Goal: Information Seeking & Learning: Learn about a topic

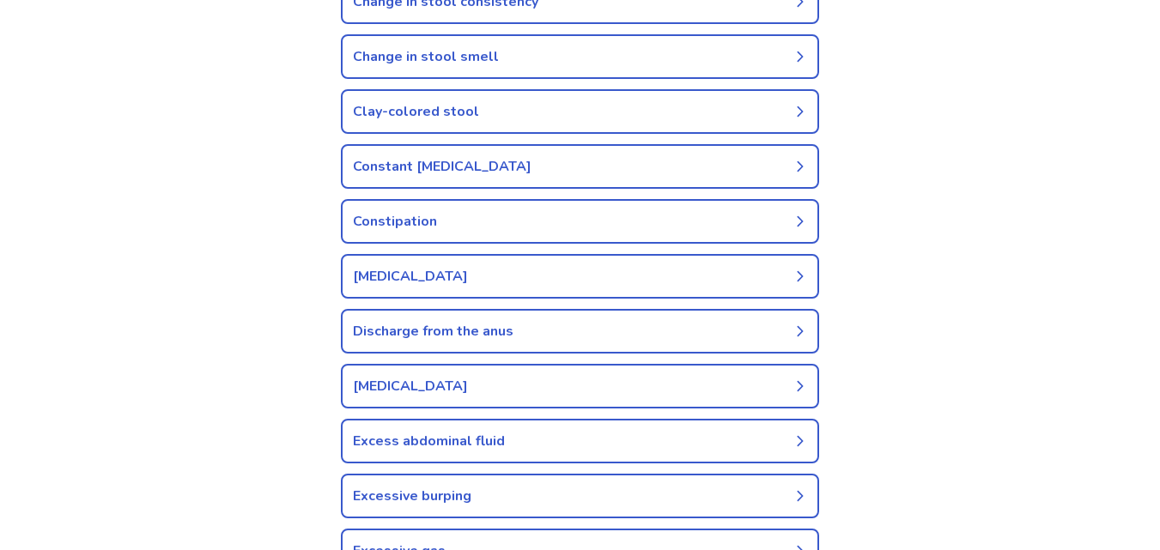
scroll to position [687, 0]
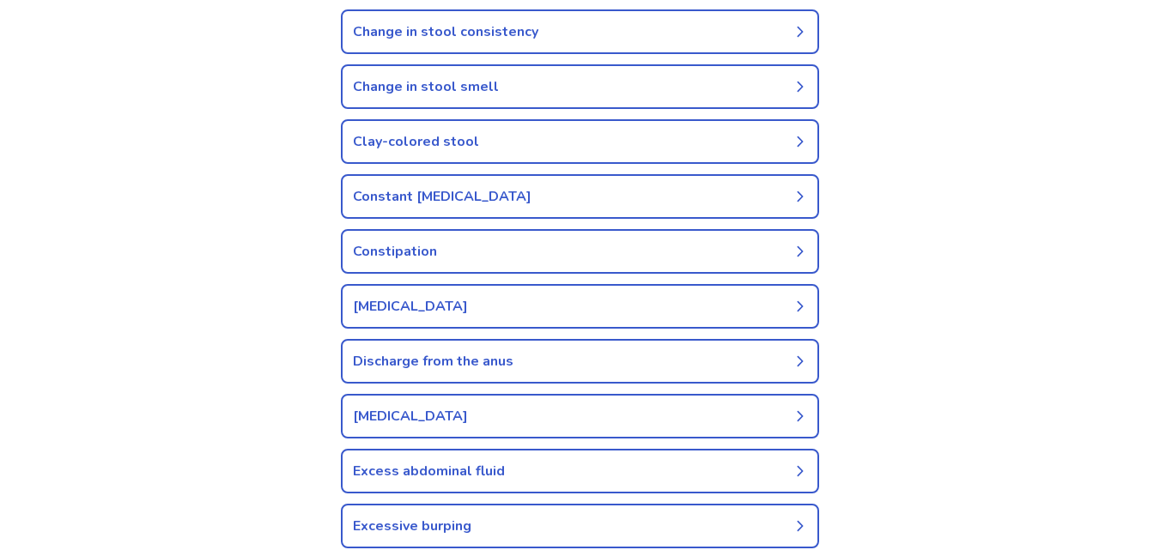
click at [484, 149] on link "Clay-colored stool" at bounding box center [580, 141] width 478 height 45
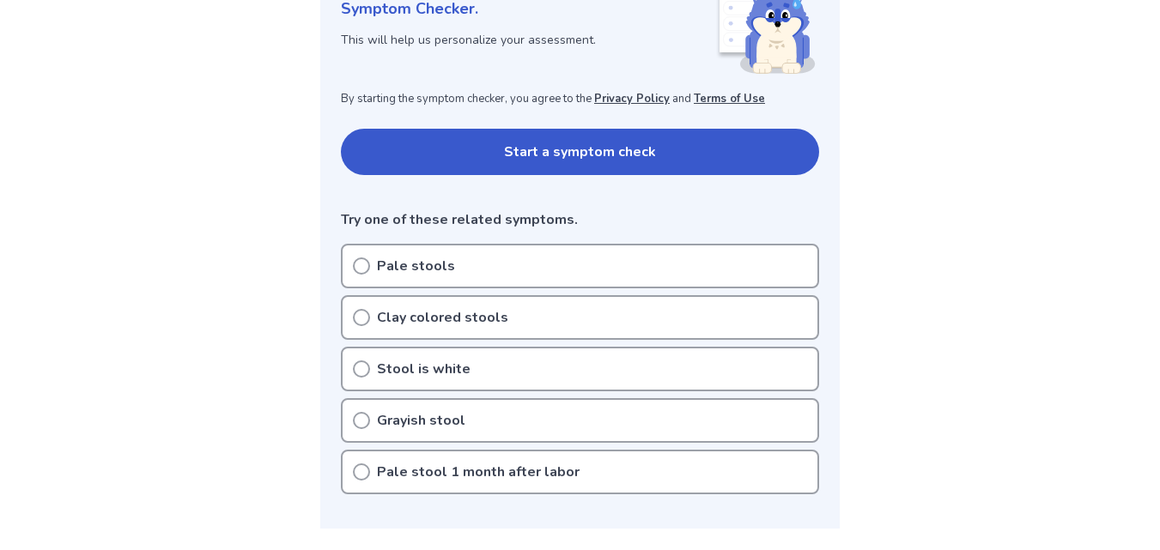
scroll to position [343, 0]
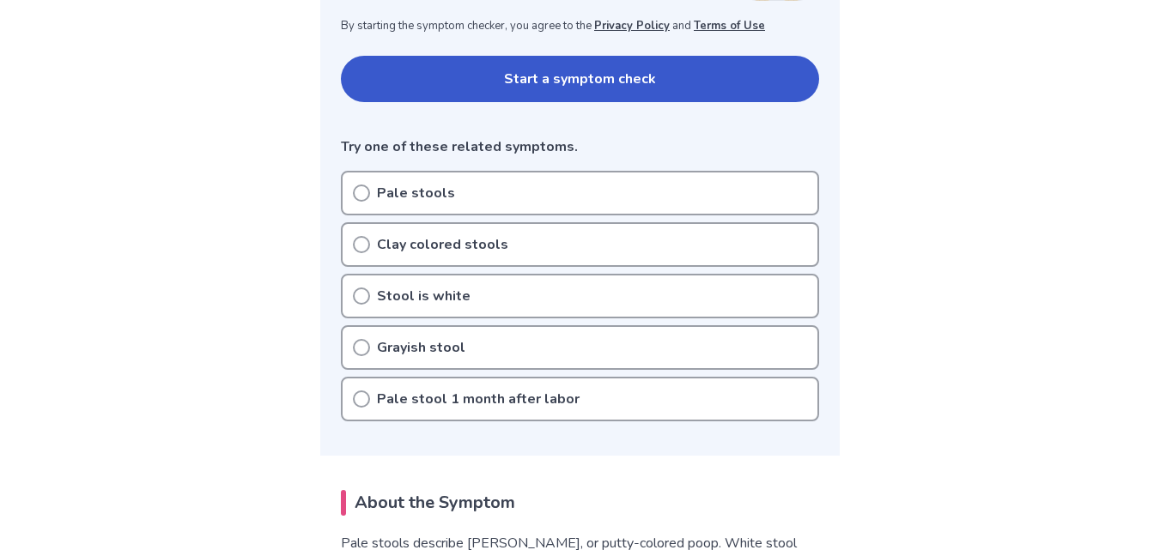
click at [484, 194] on div "Pale stools" at bounding box center [580, 193] width 478 height 45
click at [350, 193] on div "Pale stools" at bounding box center [580, 193] width 478 height 45
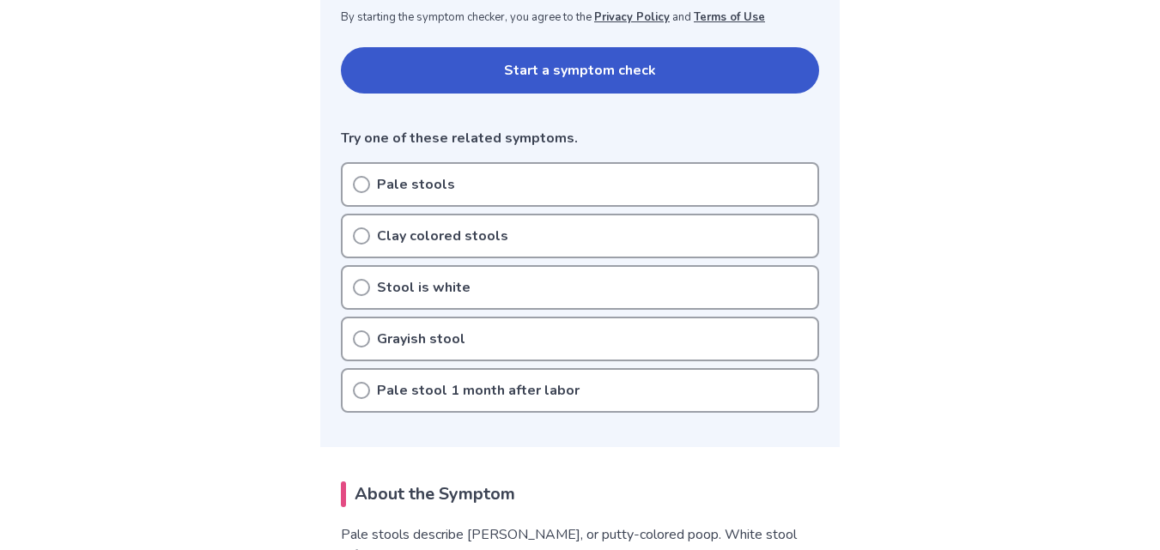
scroll to position [343, 0]
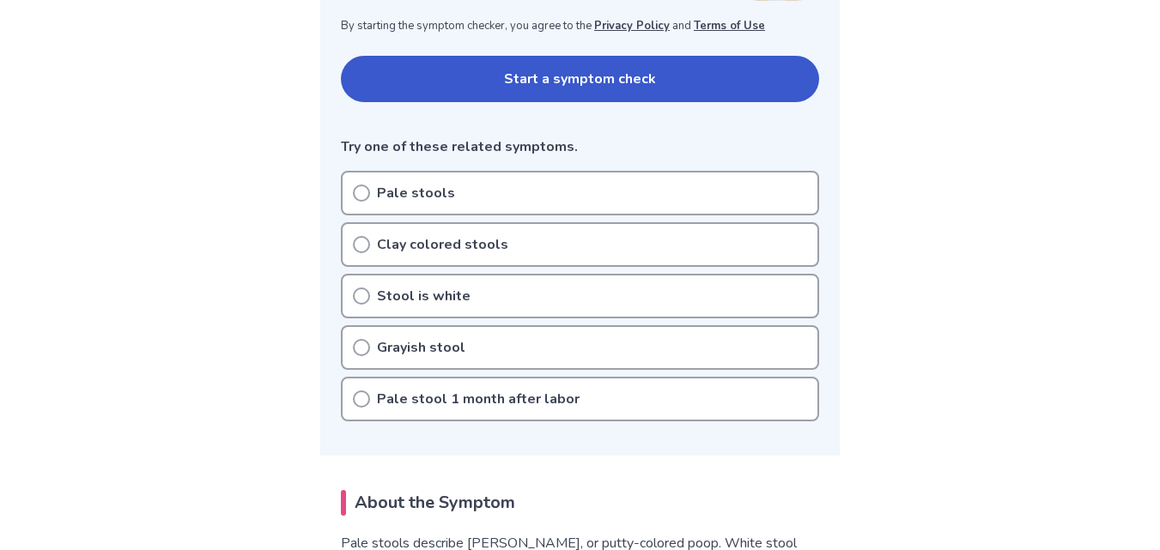
click at [451, 85] on button "Start a symptom check" at bounding box center [580, 79] width 478 height 46
click at [429, 201] on p "Pale stools" at bounding box center [416, 193] width 78 height 21
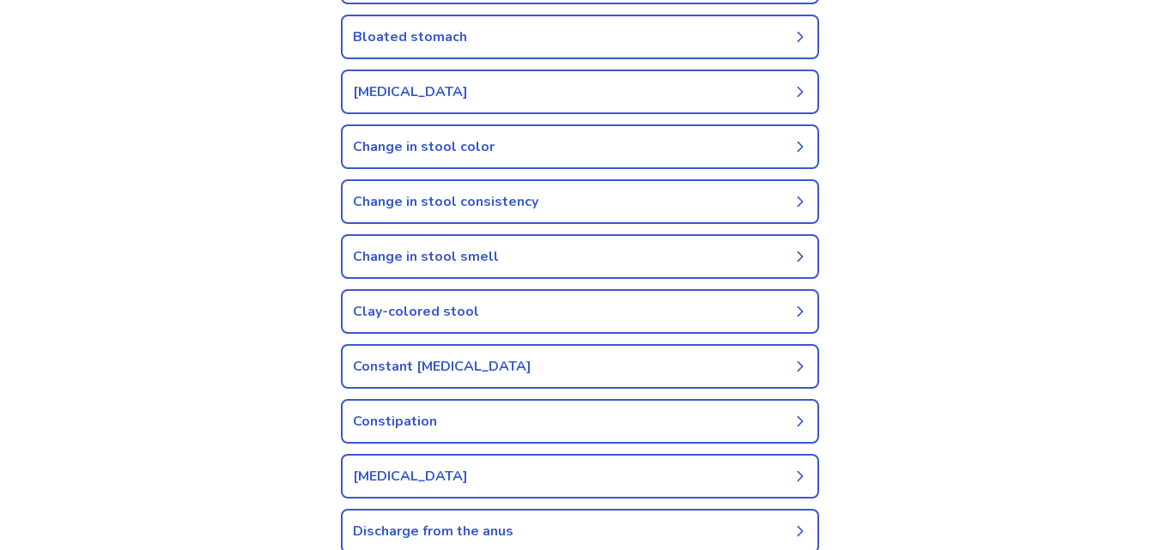
scroll to position [515, 0]
click at [496, 311] on link "Clay-colored stool" at bounding box center [580, 313] width 478 height 45
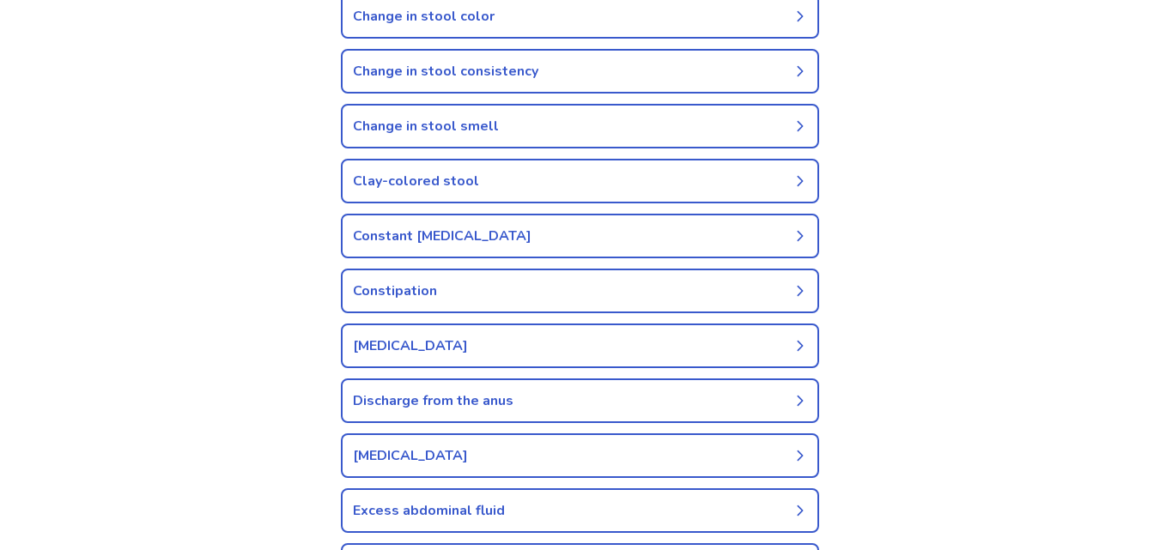
scroll to position [687, 0]
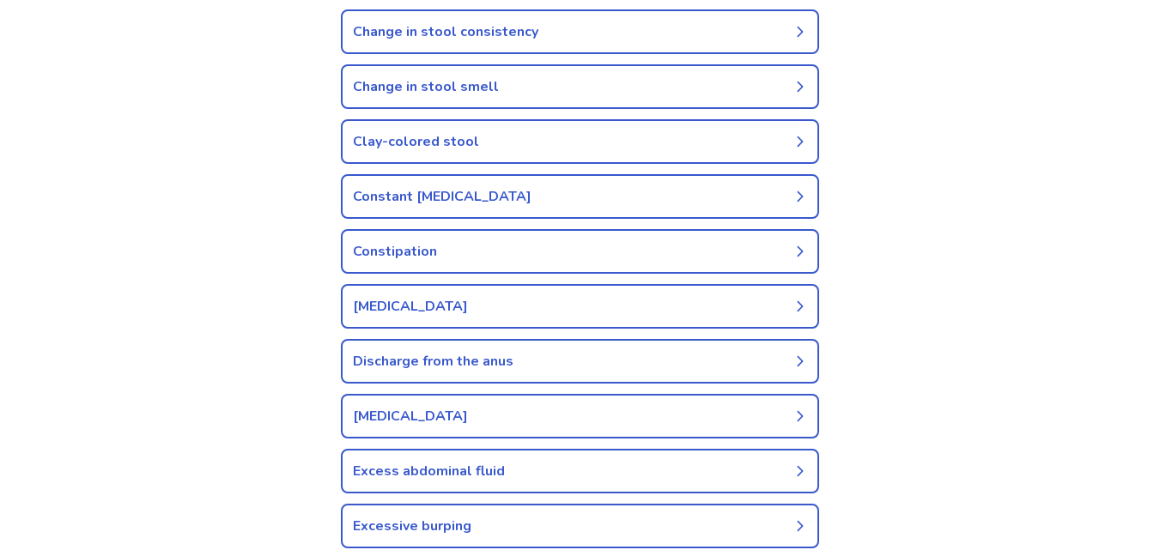
click at [465, 325] on link "Diarrhea" at bounding box center [580, 306] width 478 height 45
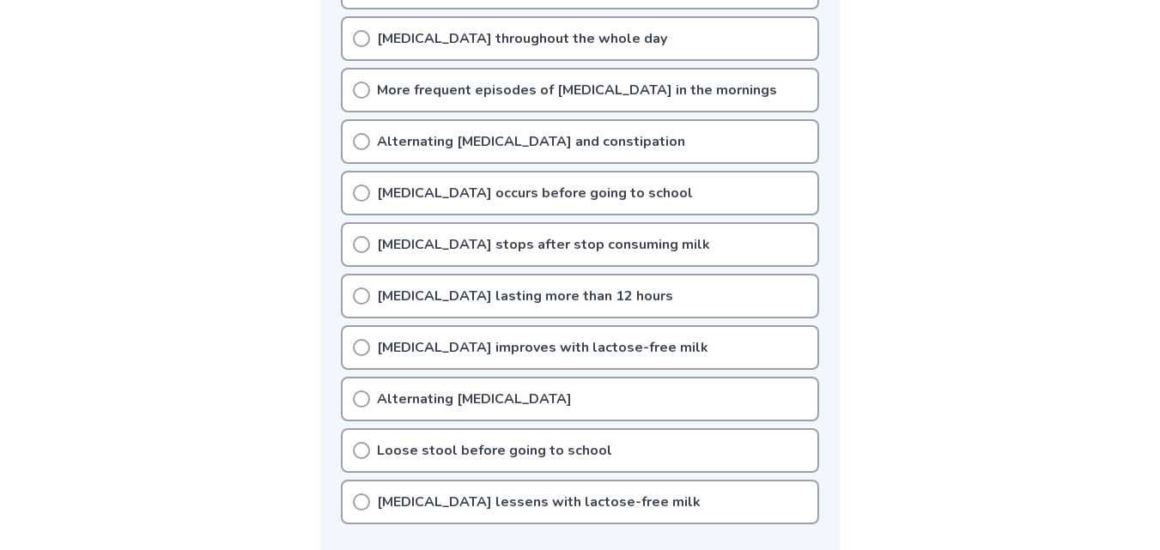
scroll to position [687, 0]
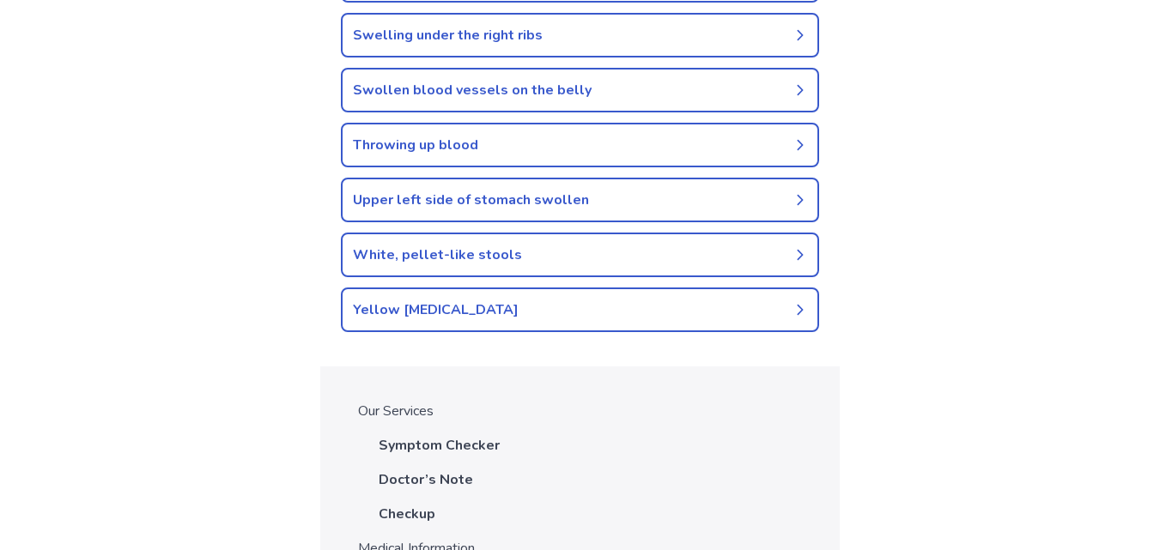
scroll to position [2060, 0]
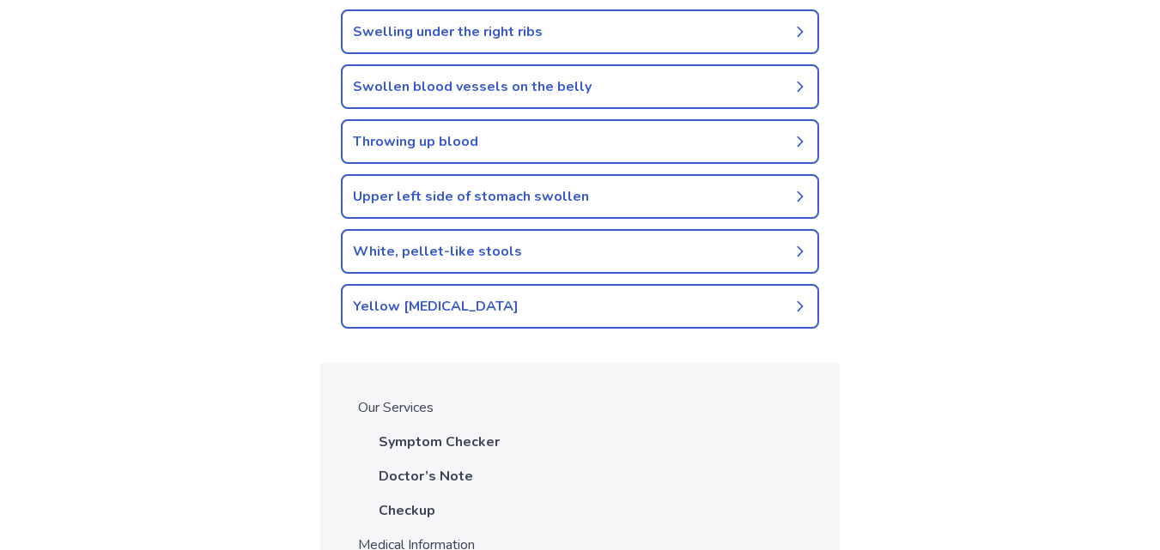
click at [505, 310] on link "Yellow diarrhea" at bounding box center [580, 306] width 478 height 45
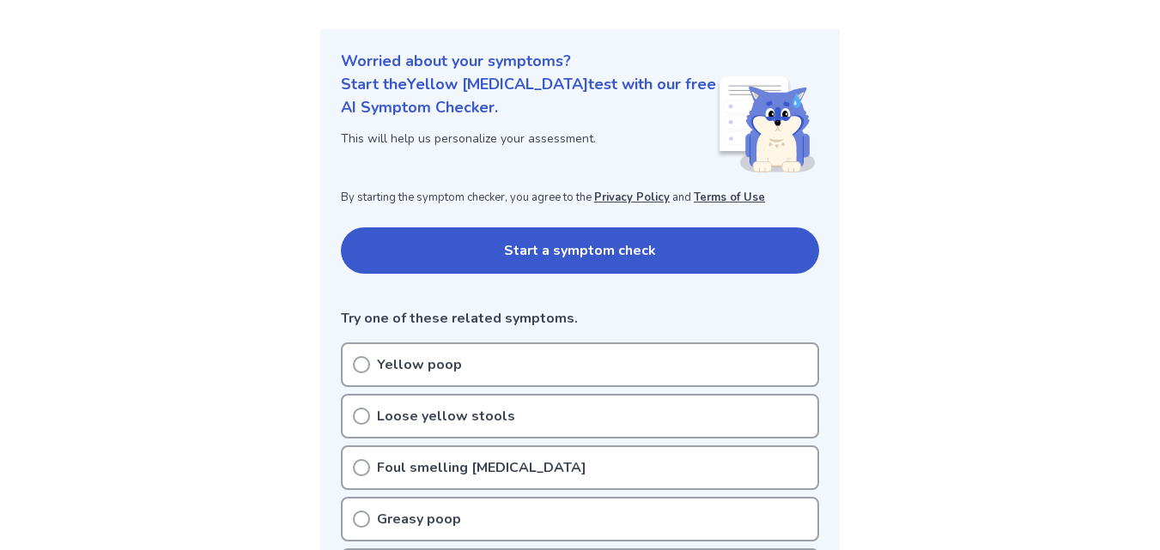
scroll to position [258, 0]
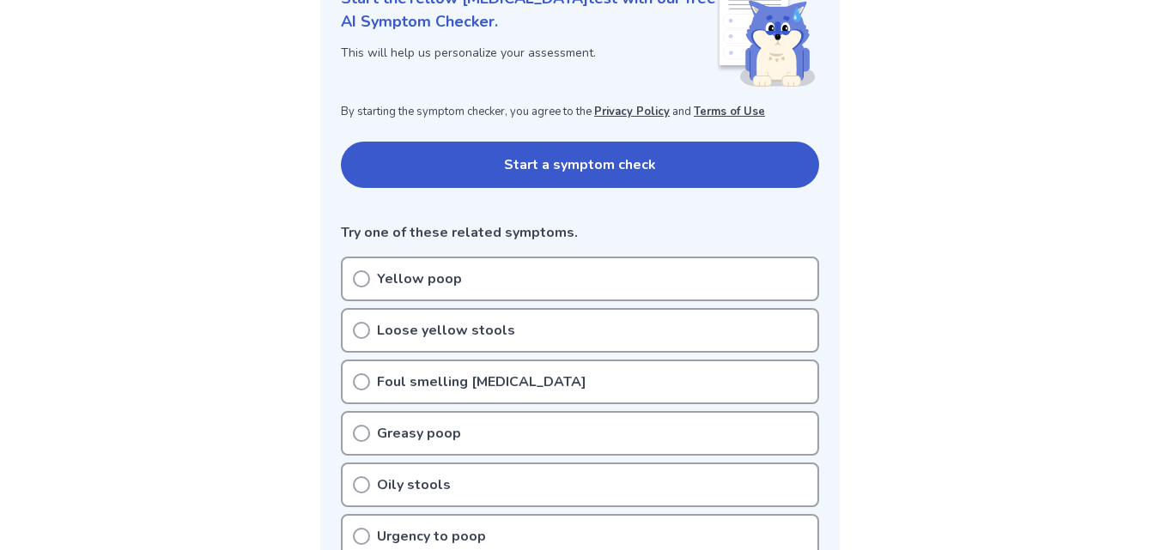
click at [420, 329] on p "Loose yellow stools" at bounding box center [446, 330] width 138 height 21
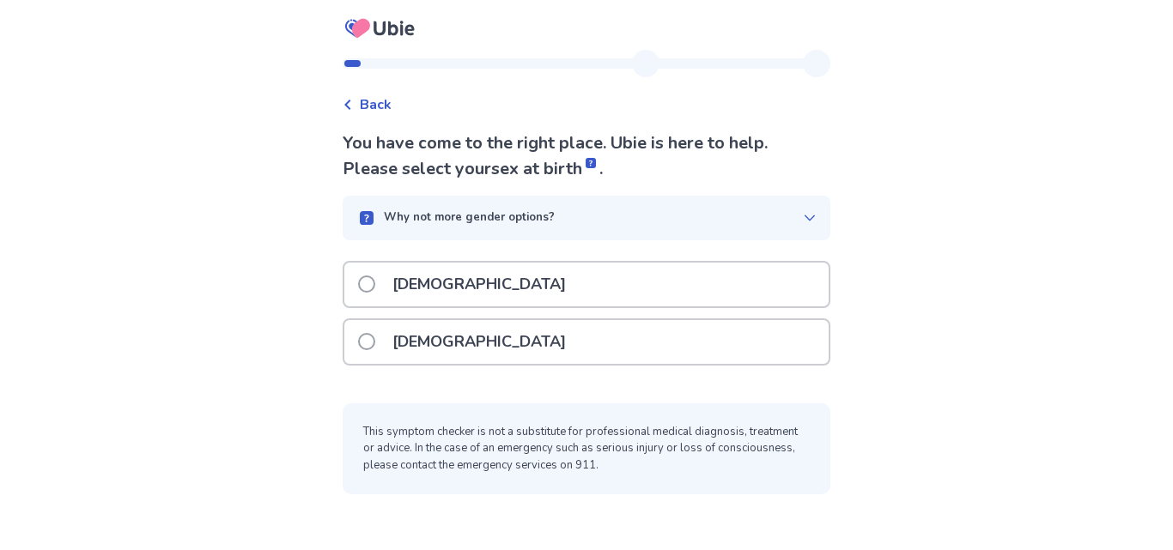
click at [437, 303] on p "[DEMOGRAPHIC_DATA]" at bounding box center [479, 285] width 194 height 44
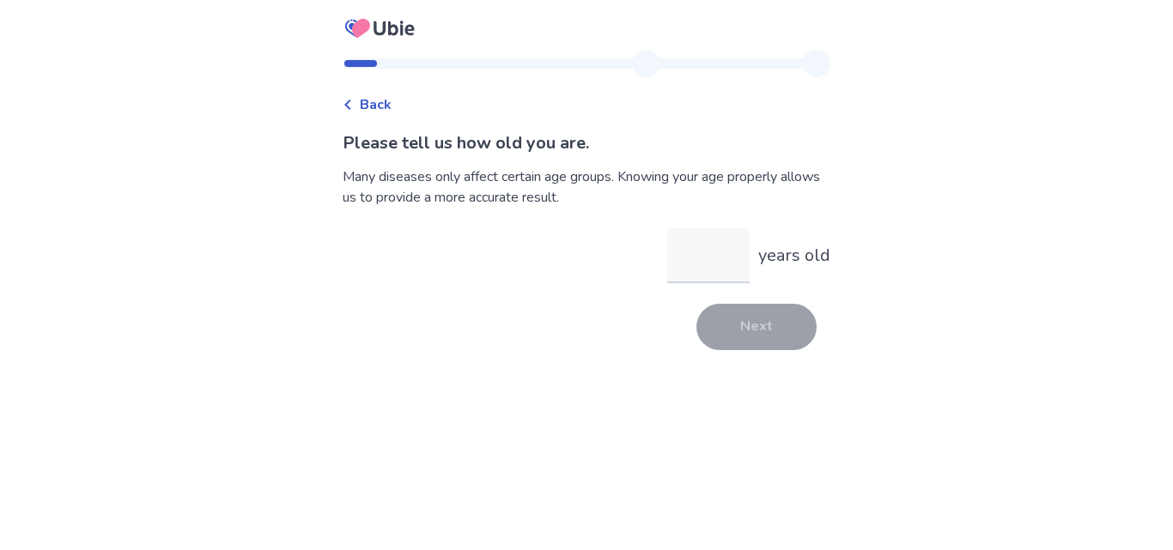
type input "*"
type input "**"
drag, startPoint x: 800, startPoint y: 305, endPoint x: 788, endPoint y: 305, distance: 12.0
click at [798, 305] on div "Next" at bounding box center [587, 327] width 488 height 46
click at [764, 312] on button "Next" at bounding box center [756, 327] width 120 height 46
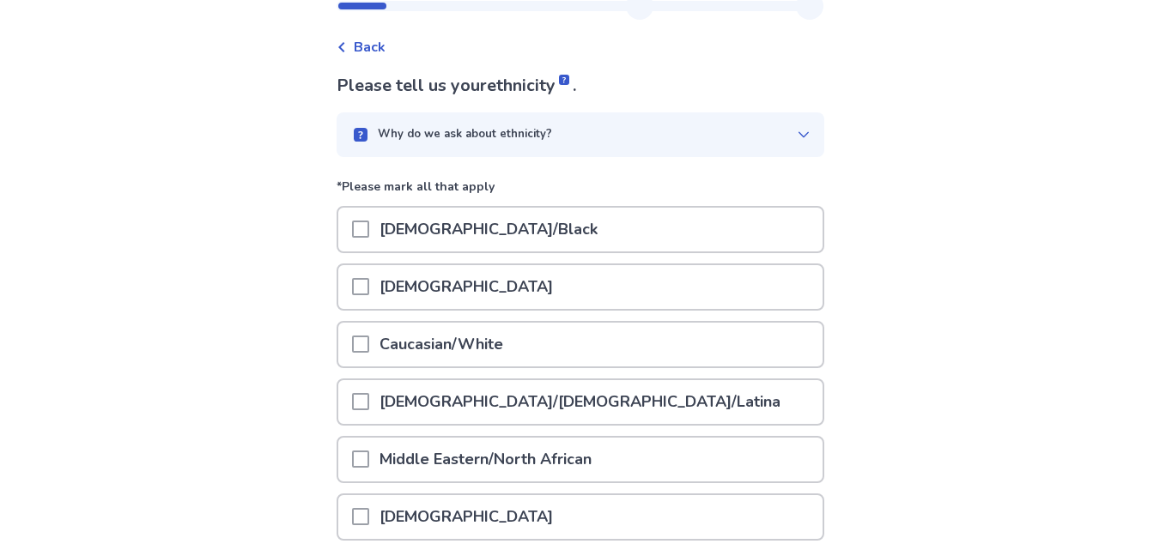
scroll to position [86, 0]
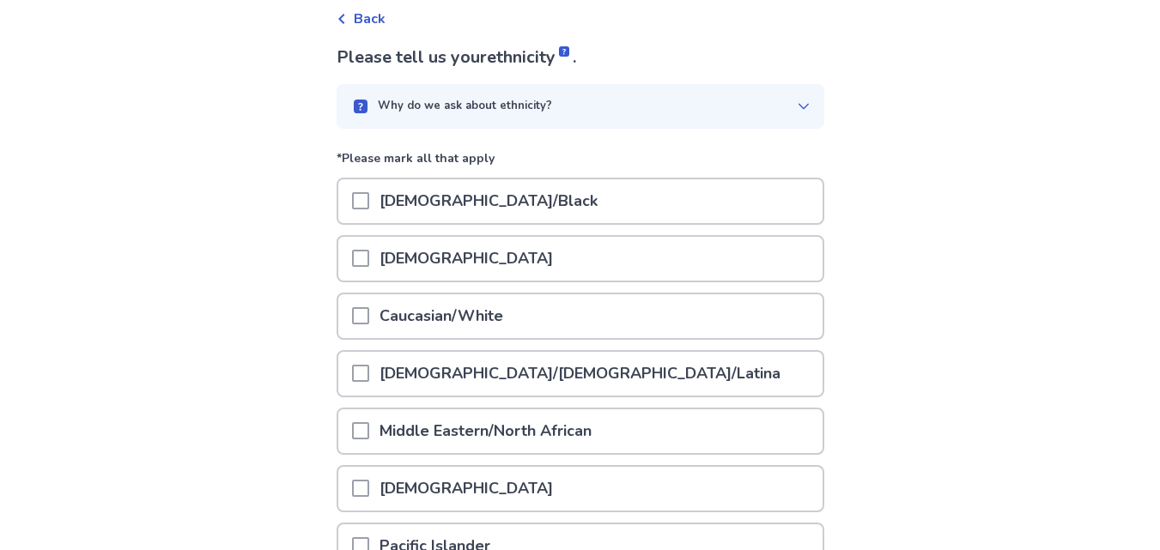
click at [440, 320] on p "Caucasian/White" at bounding box center [441, 316] width 144 height 44
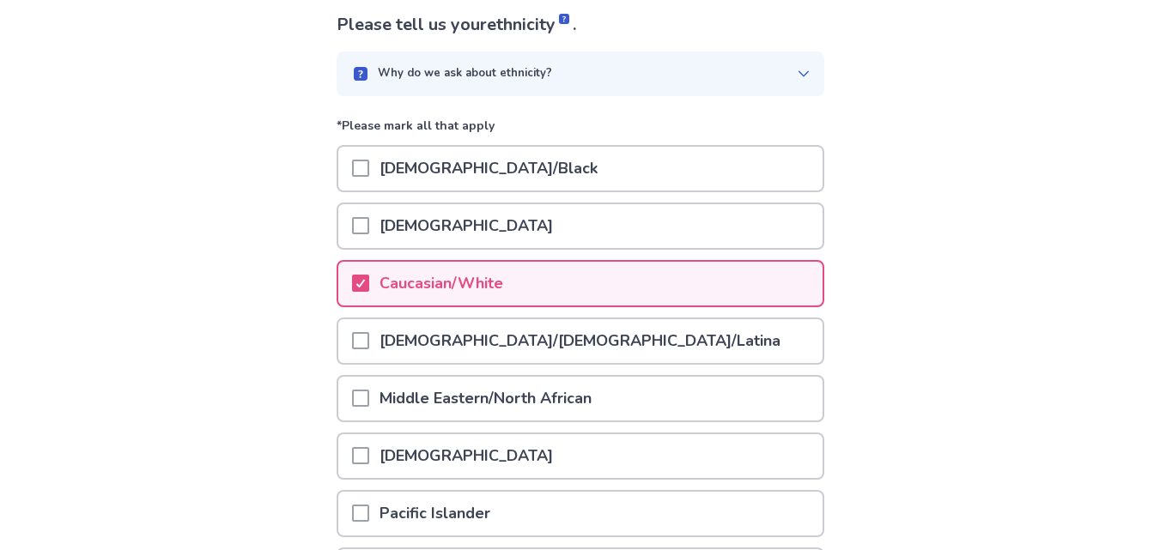
scroll to position [316, 0]
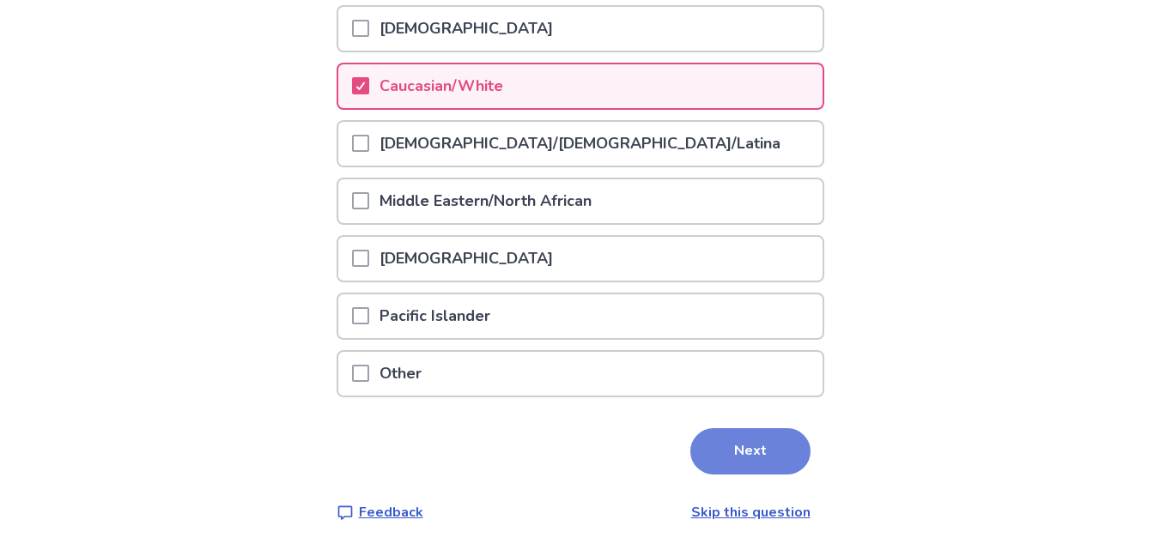
click at [741, 447] on button "Next" at bounding box center [750, 451] width 120 height 46
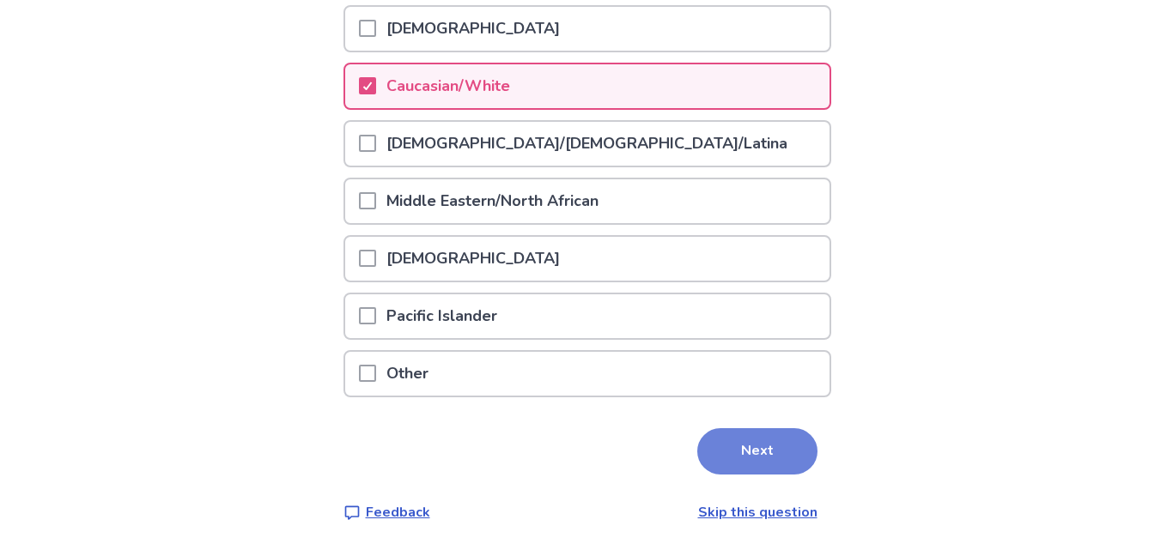
scroll to position [0, 0]
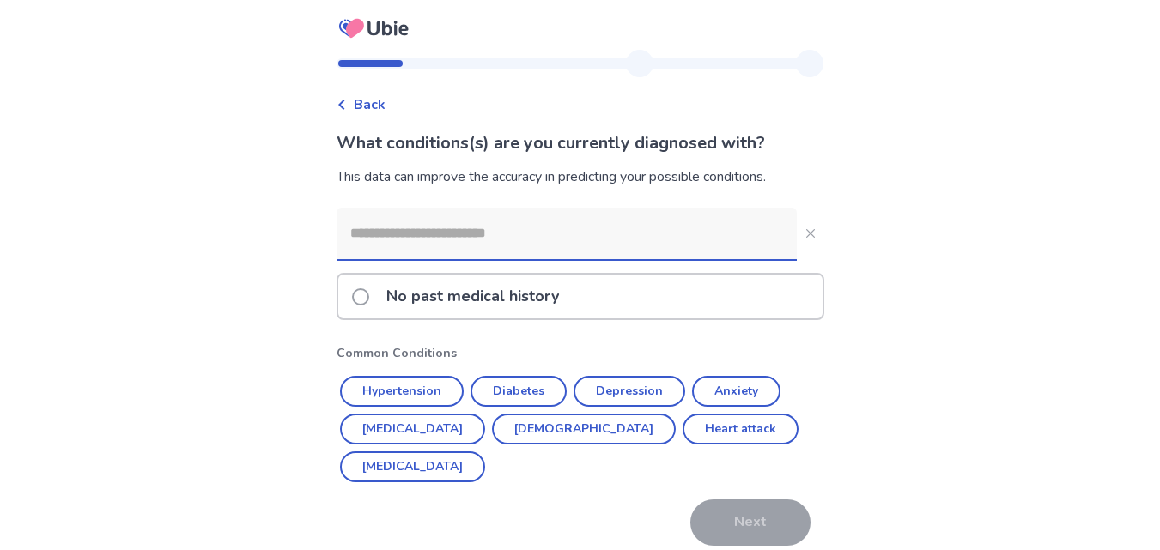
click at [431, 298] on p "No past medical history" at bounding box center [472, 297] width 193 height 44
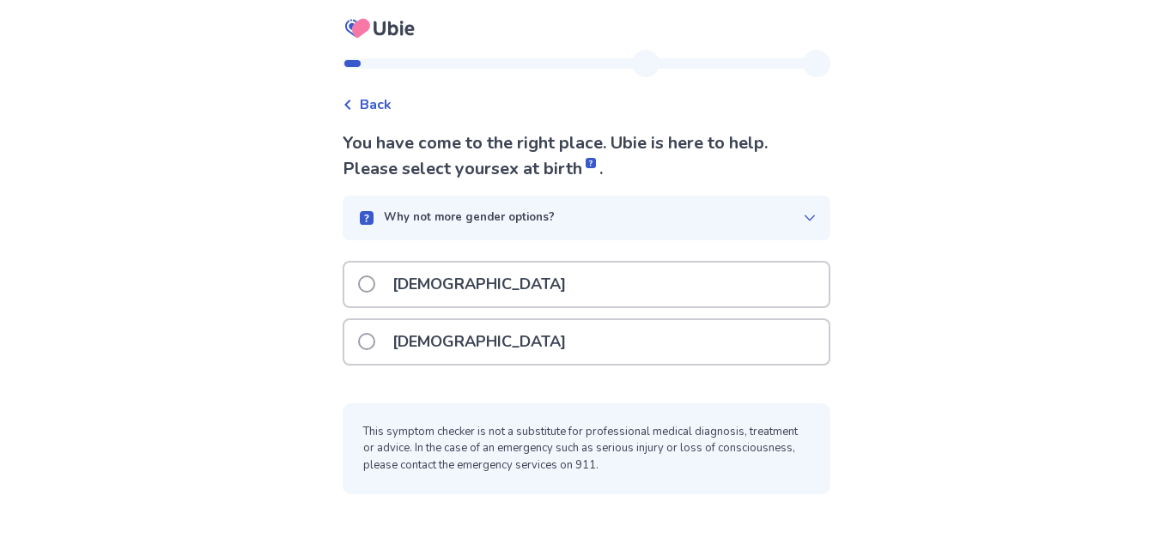
click at [447, 282] on p "[DEMOGRAPHIC_DATA]" at bounding box center [479, 285] width 194 height 44
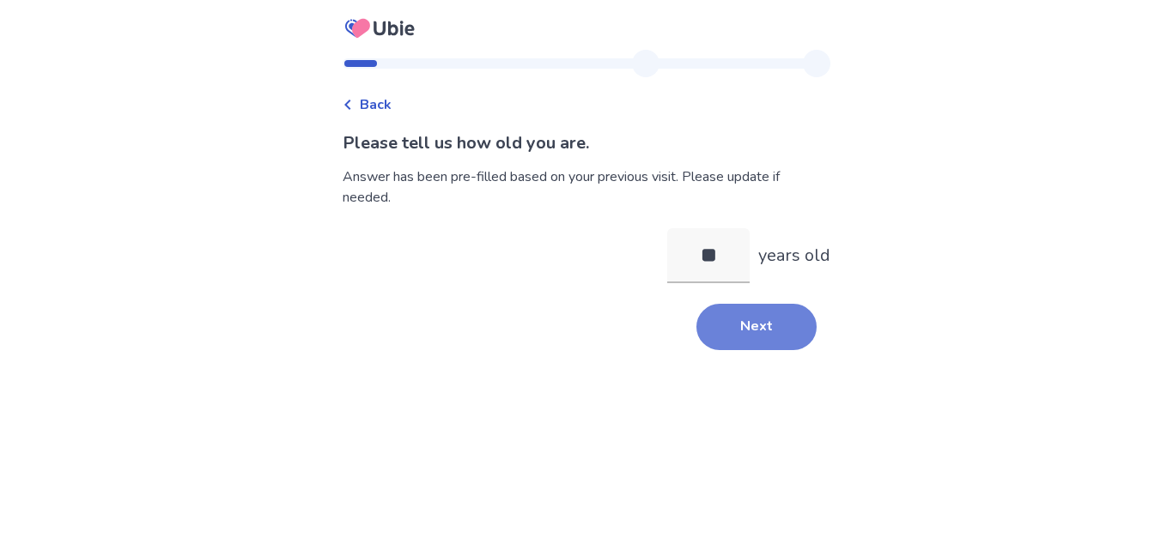
click at [773, 304] on button "Next" at bounding box center [756, 327] width 120 height 46
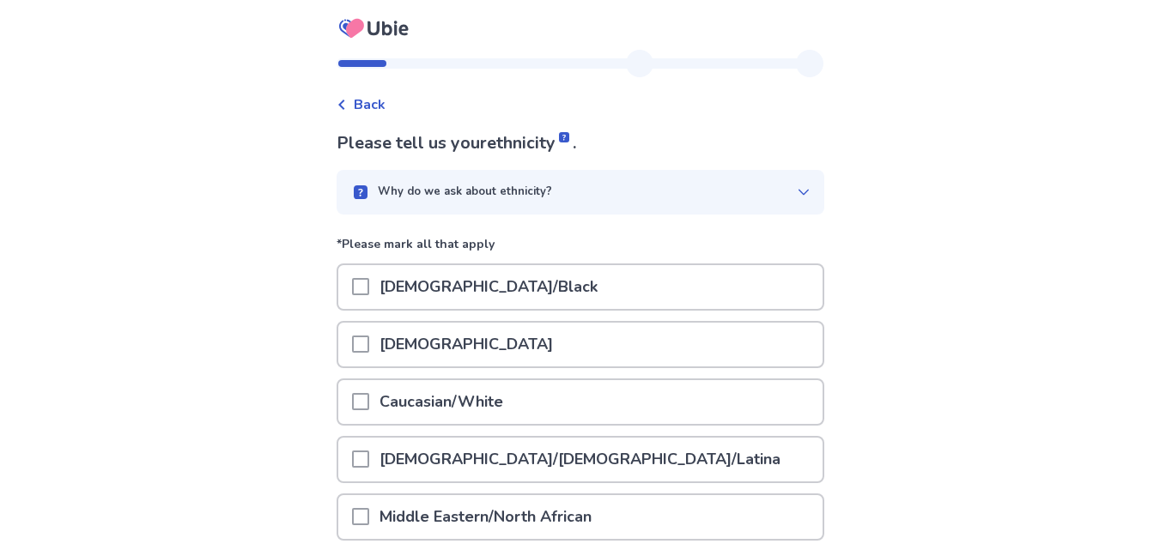
click at [395, 341] on p "[DEMOGRAPHIC_DATA]" at bounding box center [466, 345] width 194 height 44
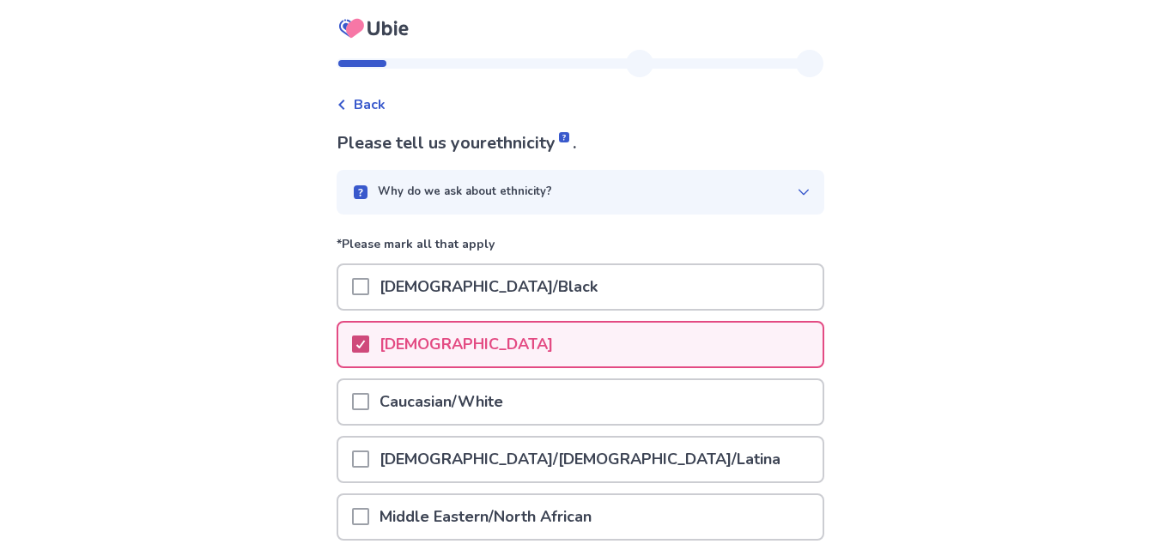
drag, startPoint x: 379, startPoint y: 343, endPoint x: 357, endPoint y: 395, distance: 56.6
click at [369, 343] on span at bounding box center [360, 344] width 17 height 17
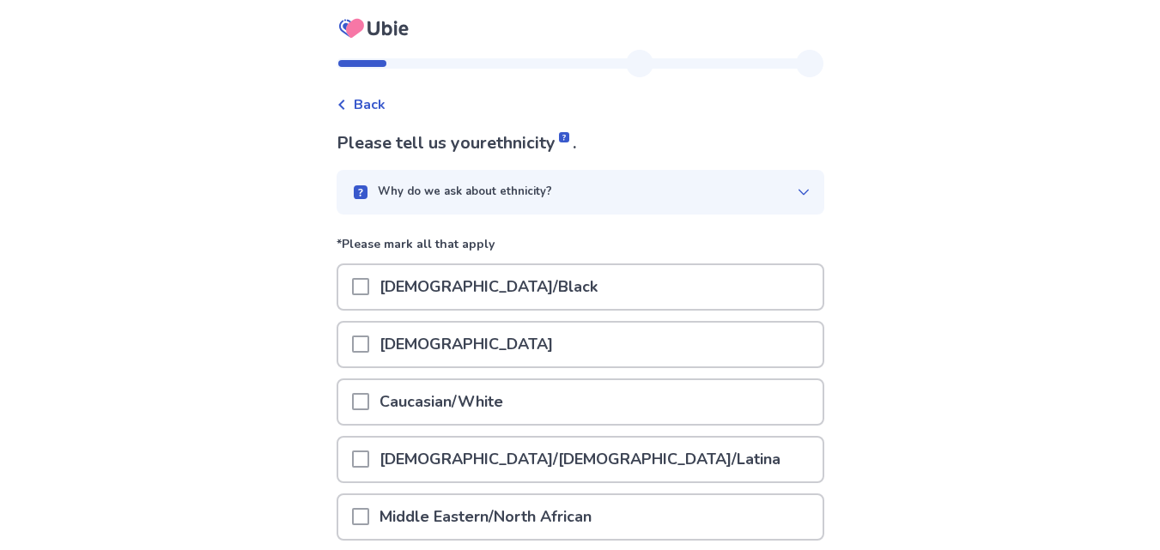
click at [357, 397] on div "Caucasian/White" at bounding box center [580, 402] width 484 height 44
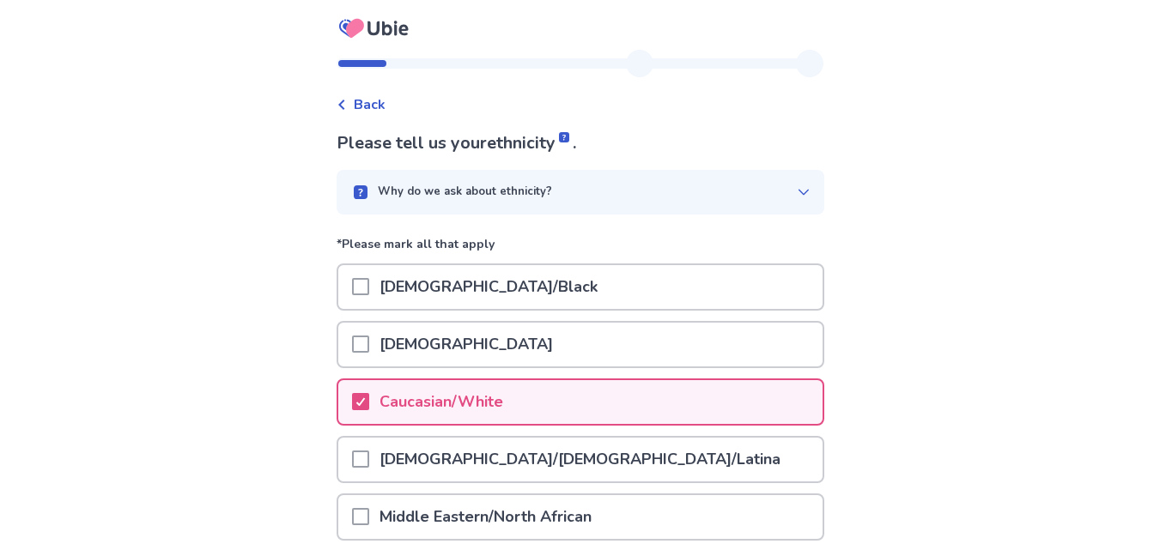
scroll to position [316, 0]
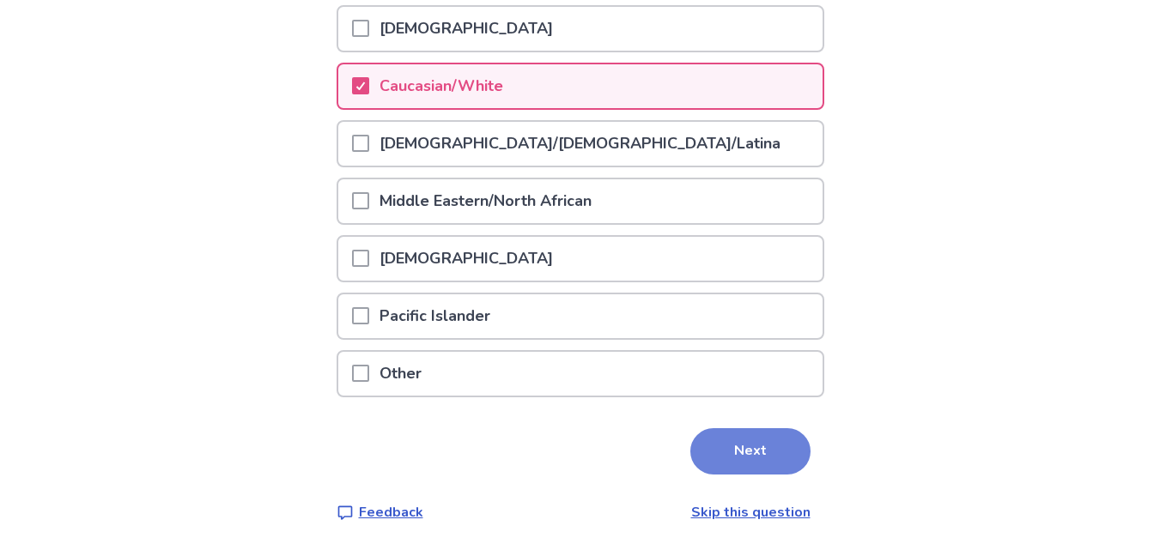
click at [719, 446] on button "Next" at bounding box center [750, 451] width 120 height 46
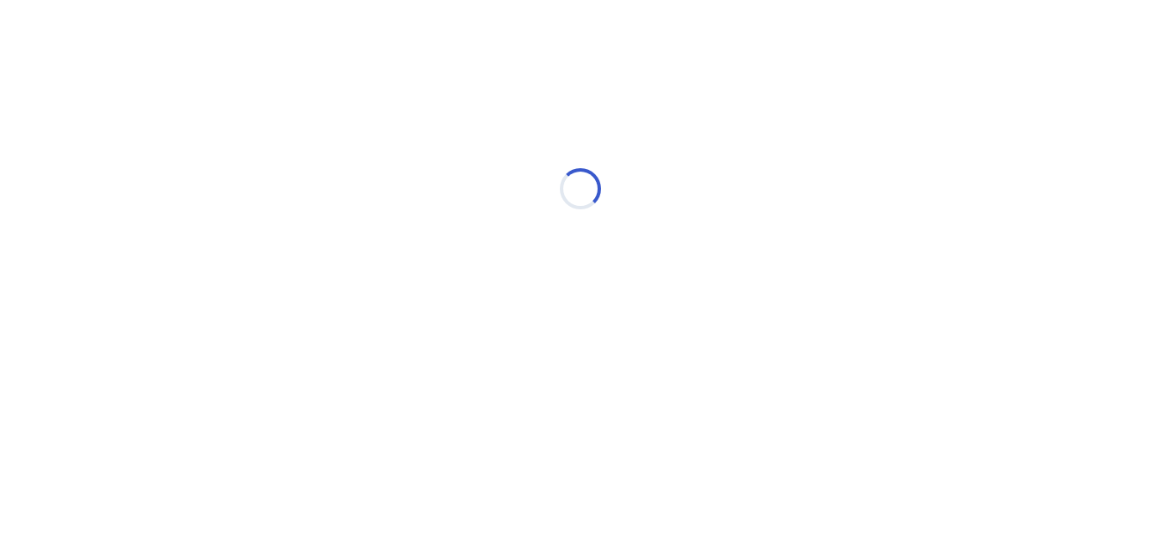
scroll to position [0, 0]
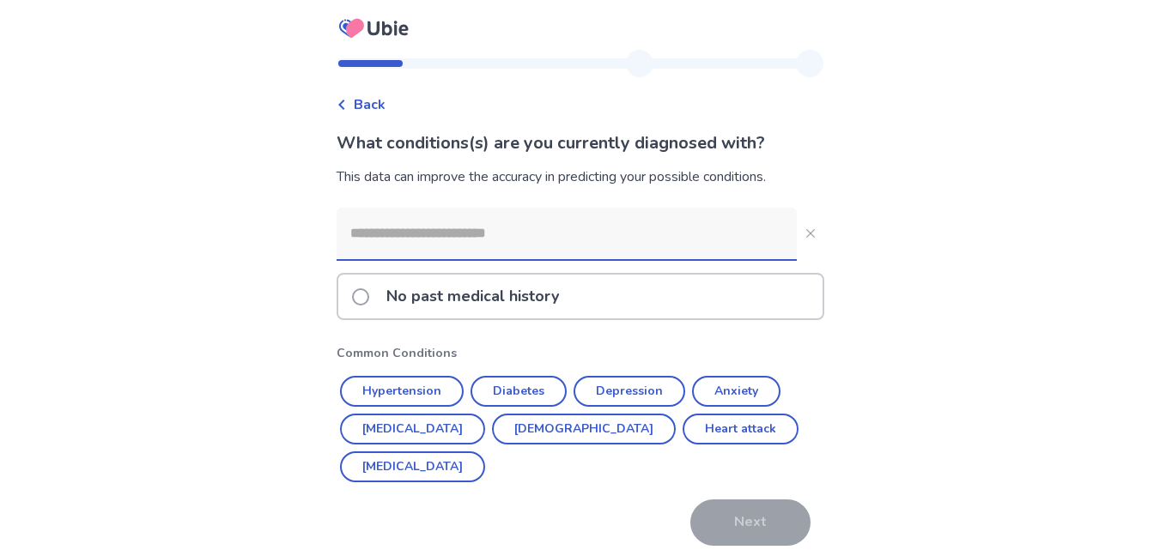
click at [450, 300] on p "No past medical history" at bounding box center [472, 297] width 193 height 44
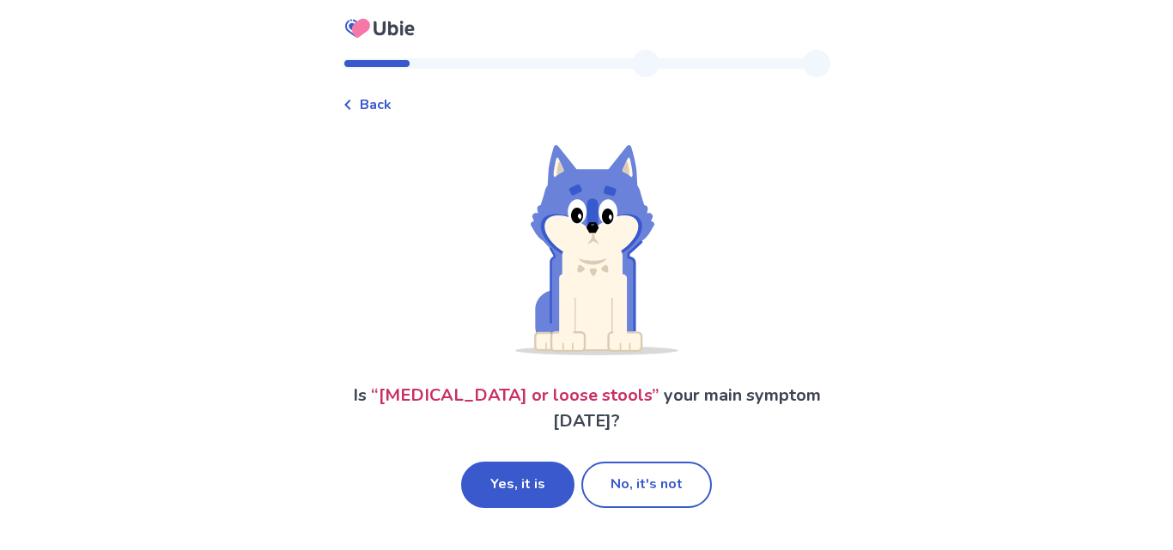
click at [535, 462] on button "Yes, it is" at bounding box center [517, 485] width 113 height 46
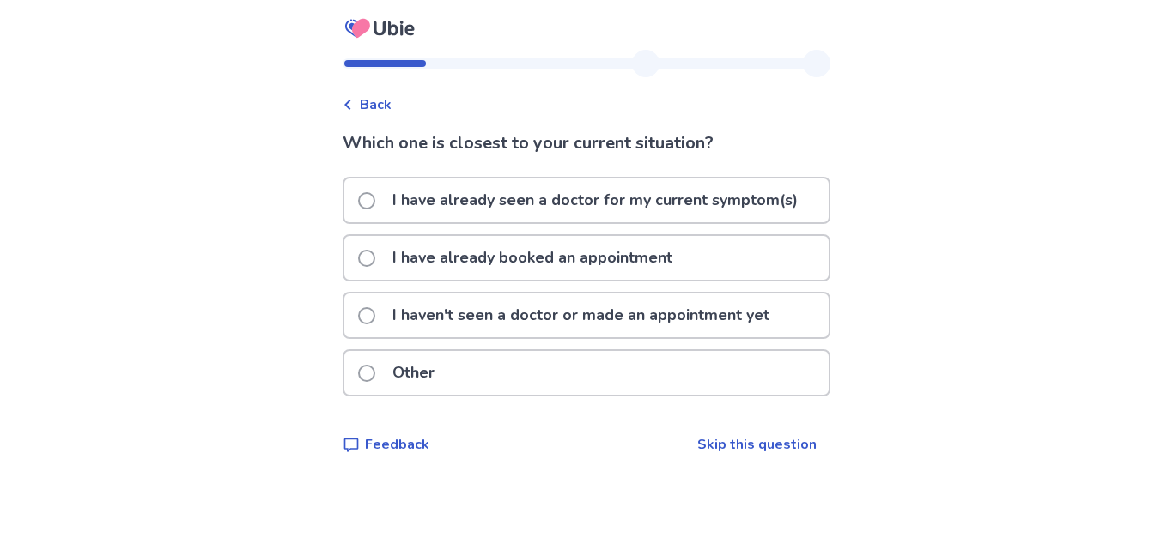
click at [470, 314] on p "I haven't seen a doctor or made an appointment yet" at bounding box center [580, 316] width 397 height 44
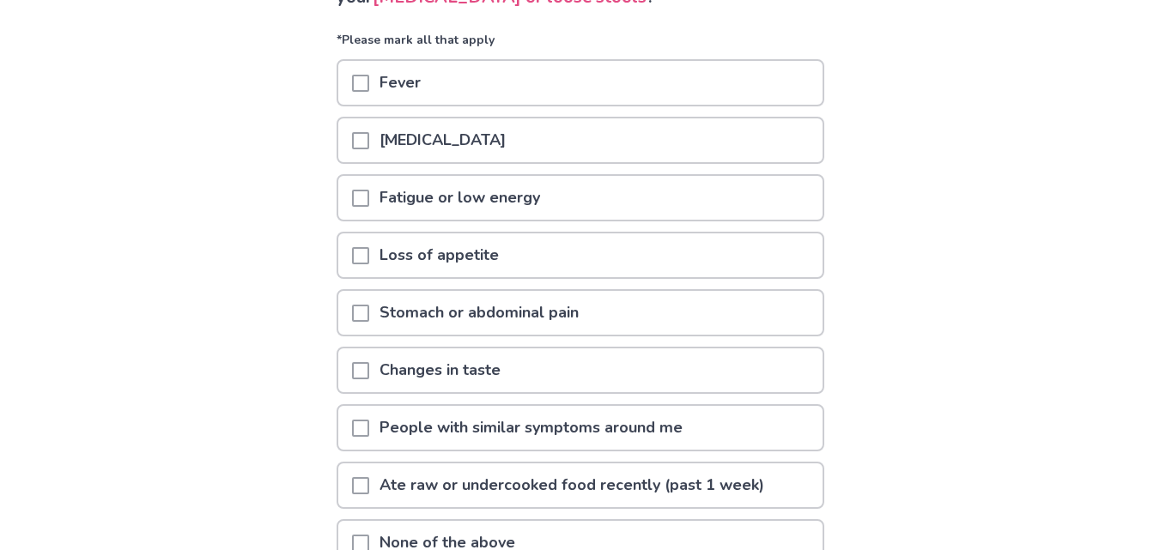
scroll to position [258, 0]
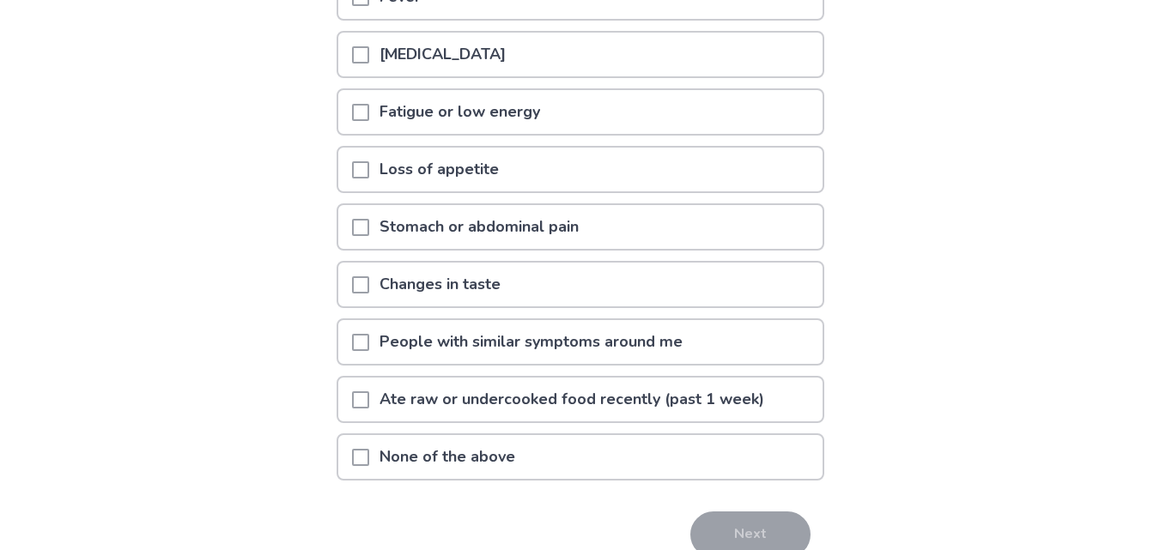
click at [616, 225] on div "Stomach or abdominal pain" at bounding box center [580, 227] width 484 height 44
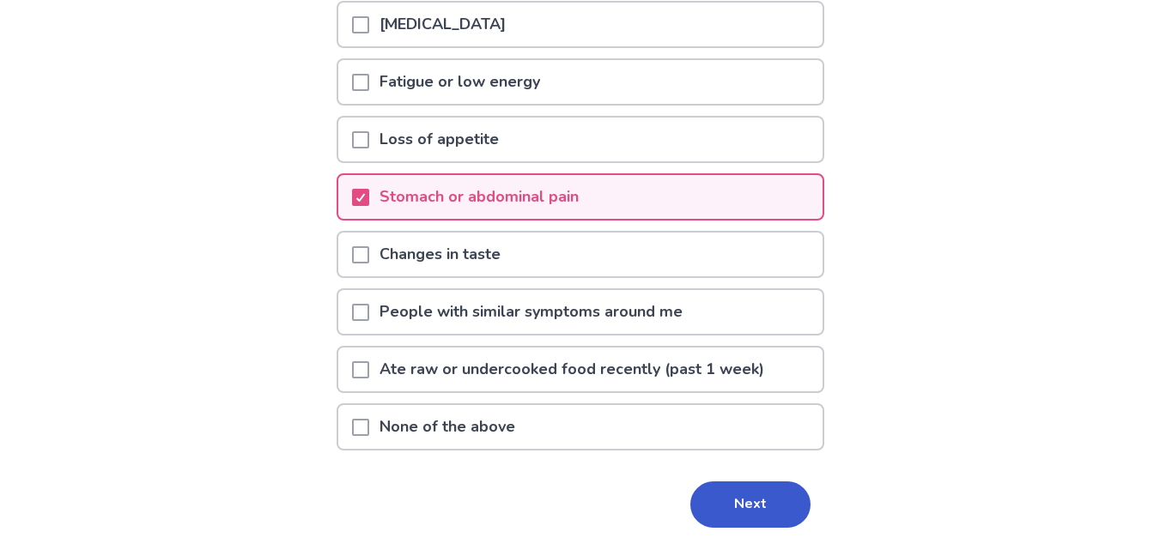
scroll to position [341, 0]
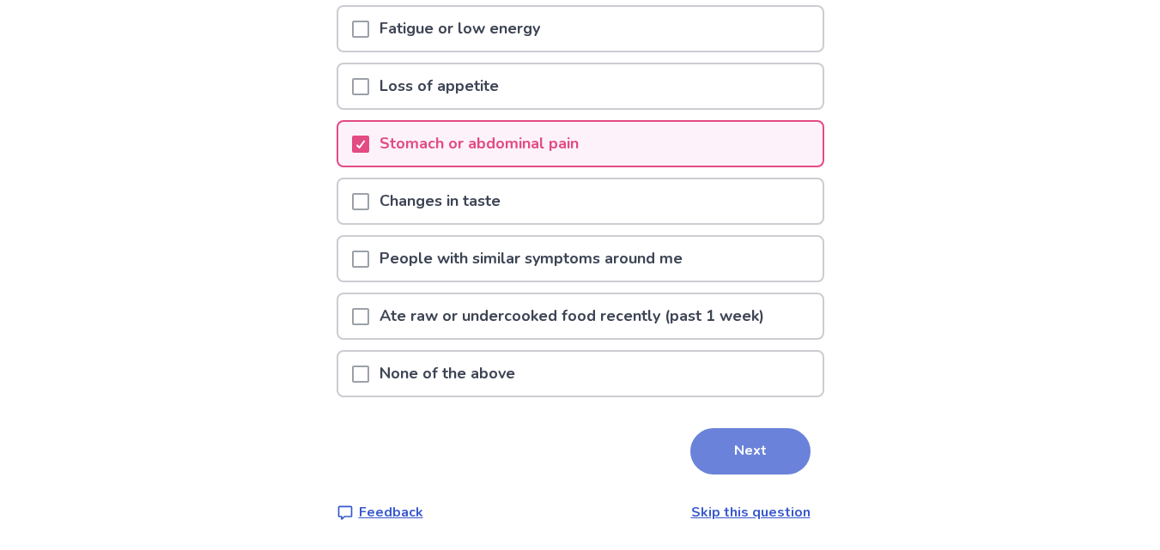
click at [749, 453] on button "Next" at bounding box center [750, 451] width 120 height 46
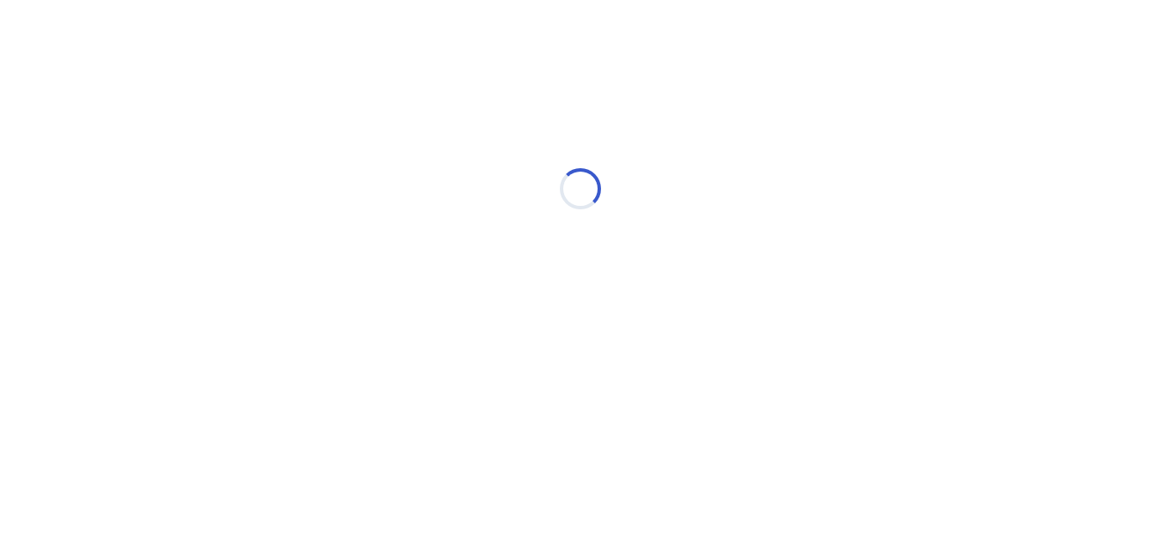
scroll to position [0, 0]
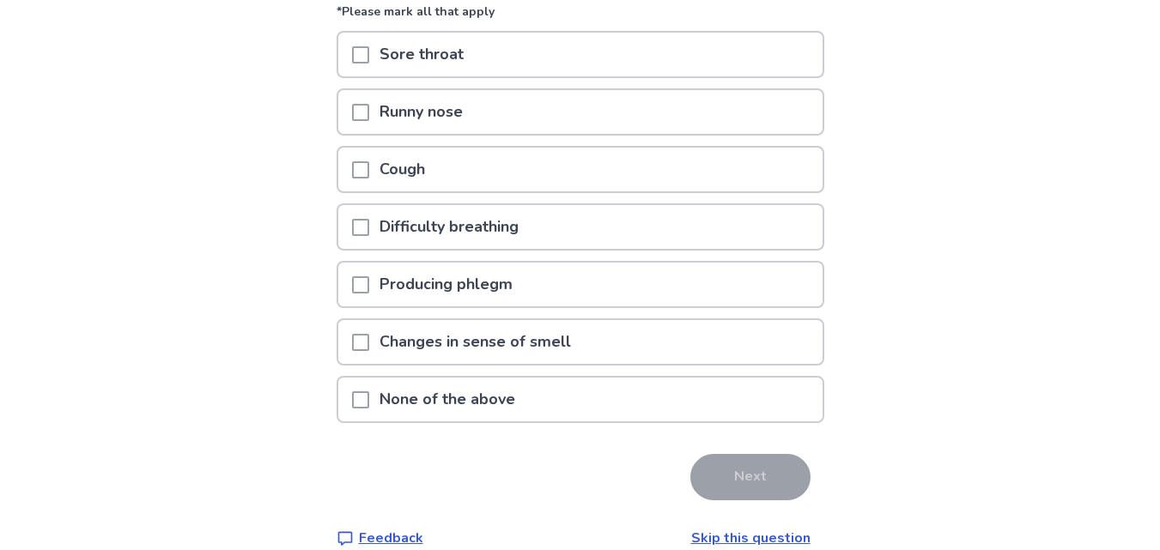
scroll to position [226, 0]
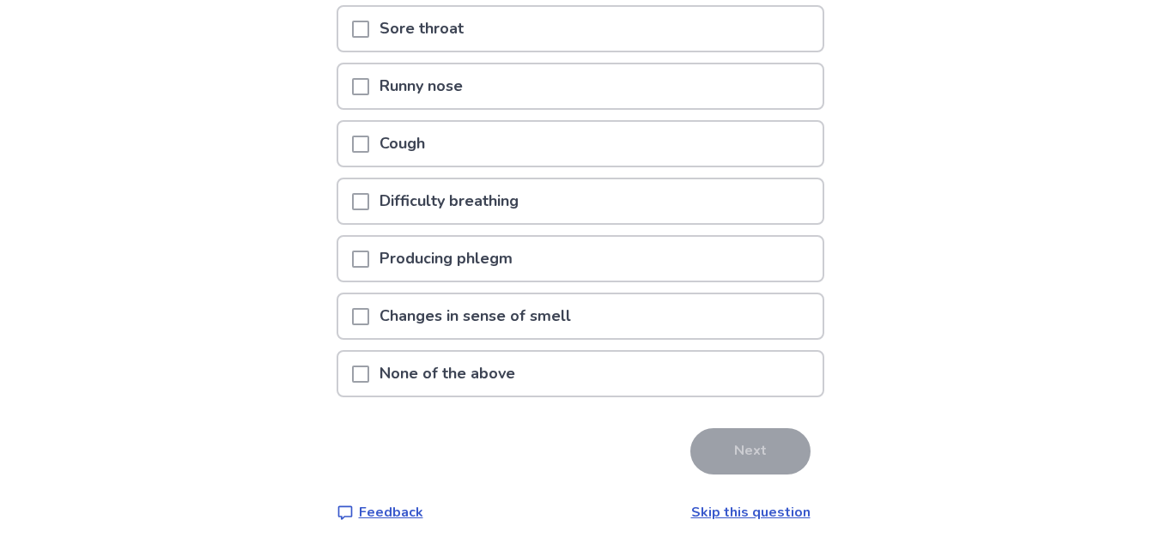
click at [384, 382] on p "None of the above" at bounding box center [447, 374] width 156 height 44
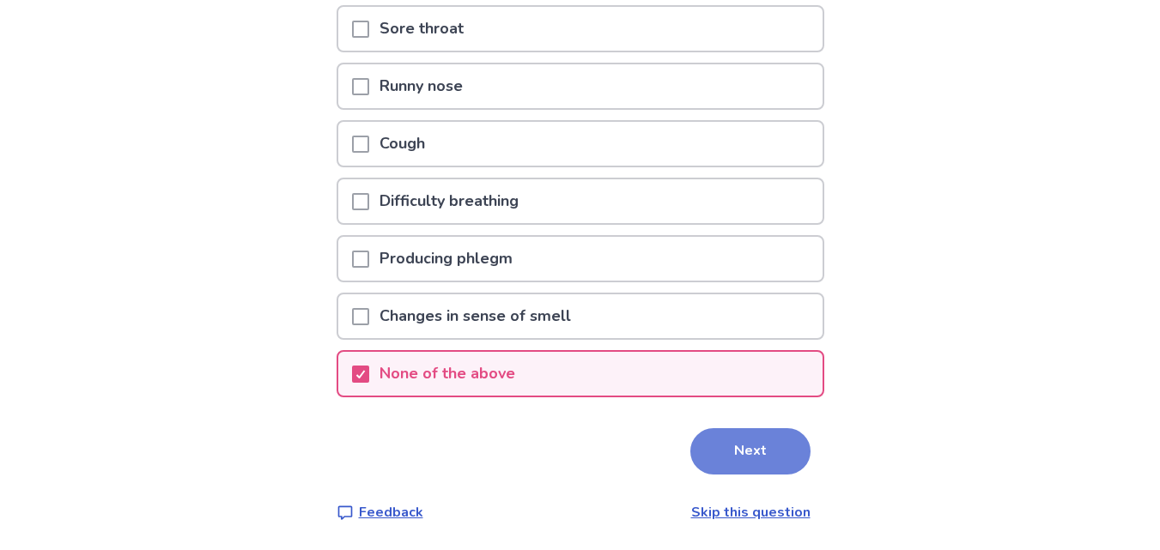
click at [732, 438] on button "Next" at bounding box center [750, 451] width 120 height 46
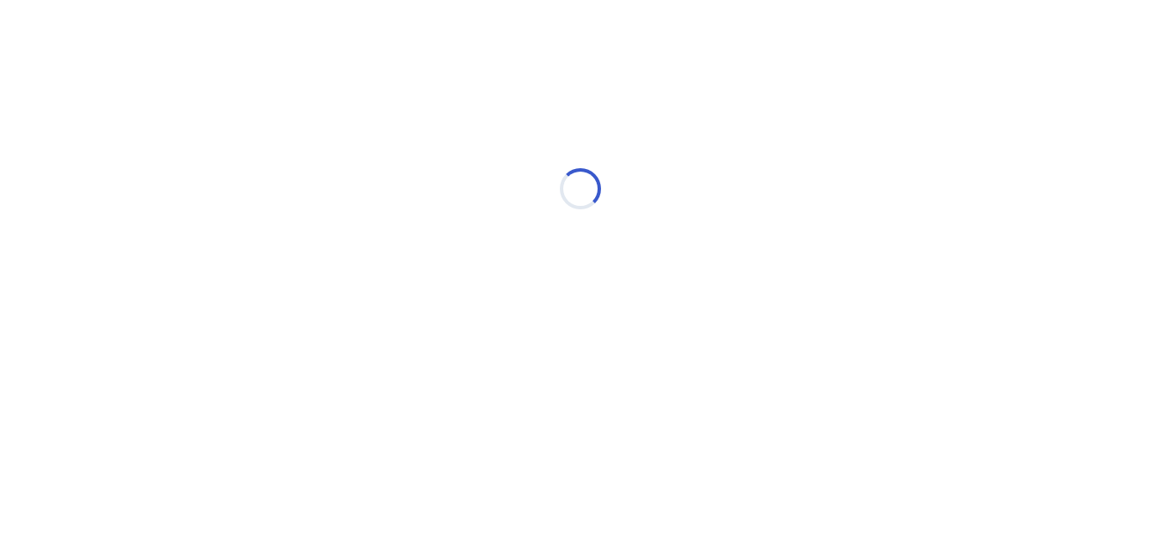
scroll to position [0, 0]
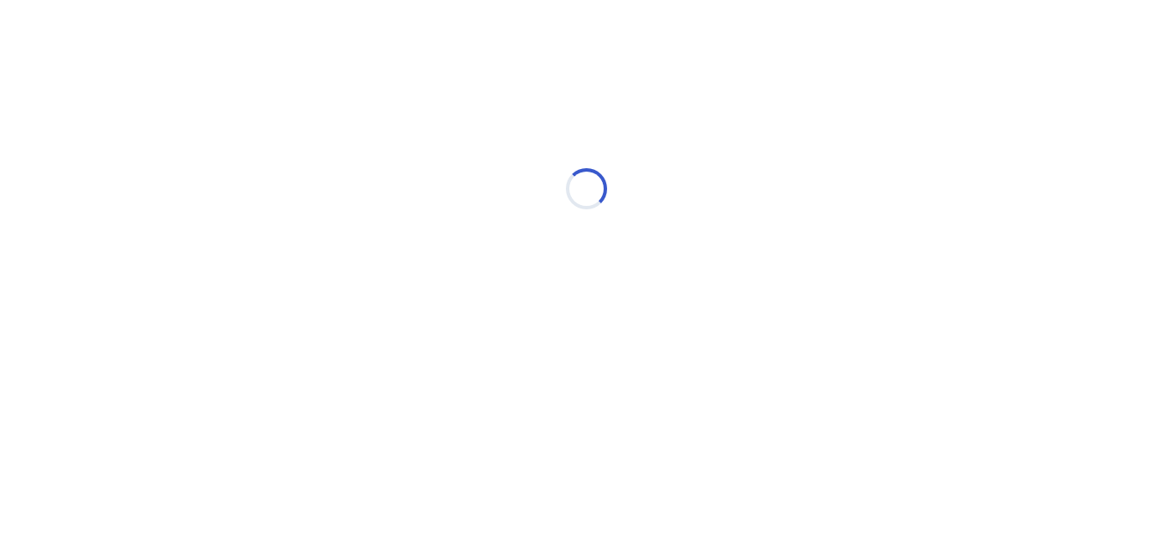
select select "*"
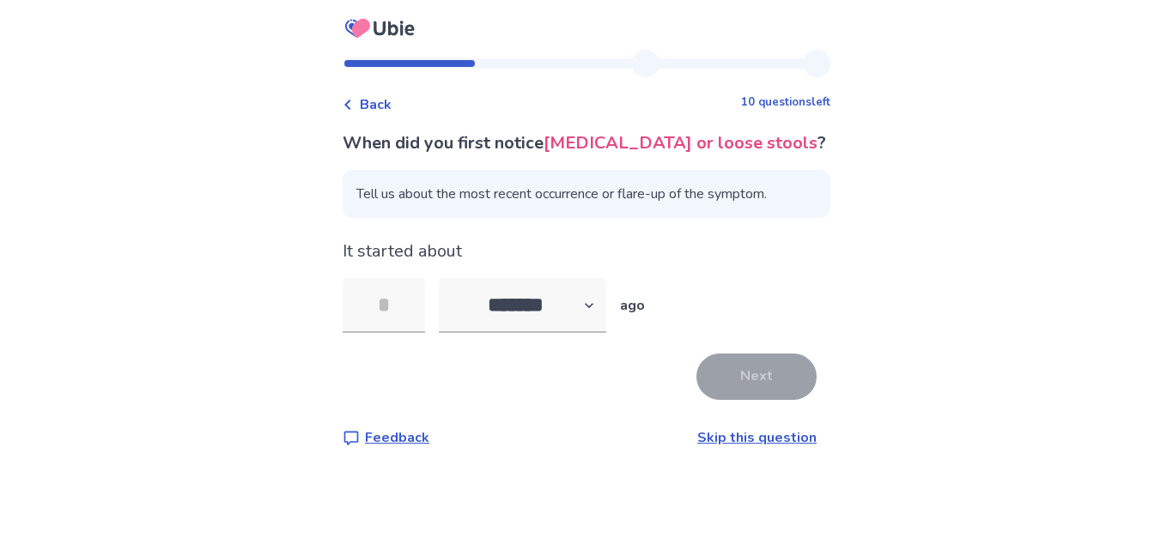
click at [729, 442] on link "Skip this question" at bounding box center [756, 437] width 119 height 19
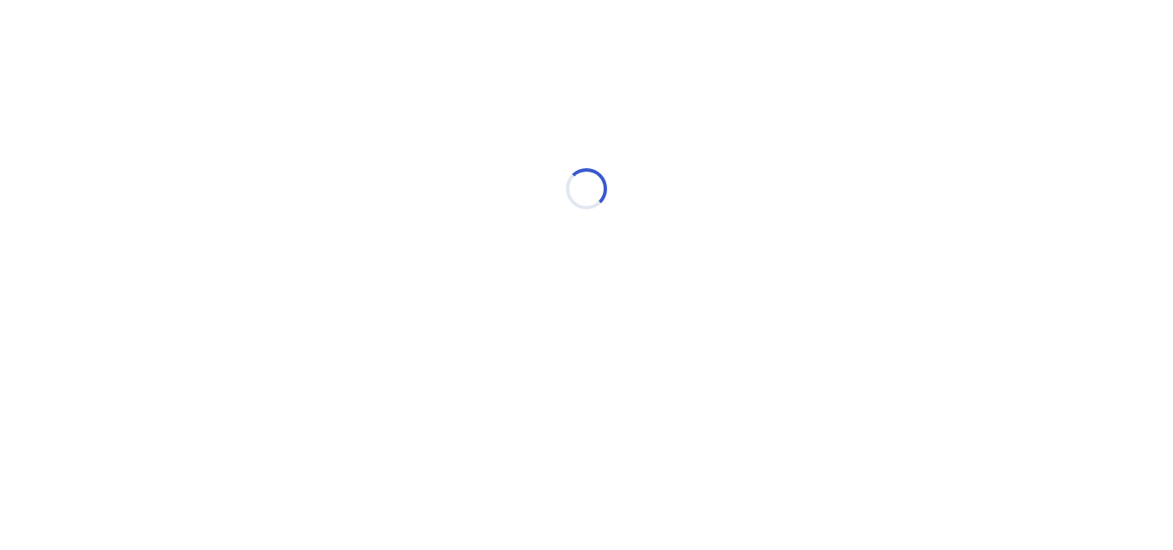
select select "*"
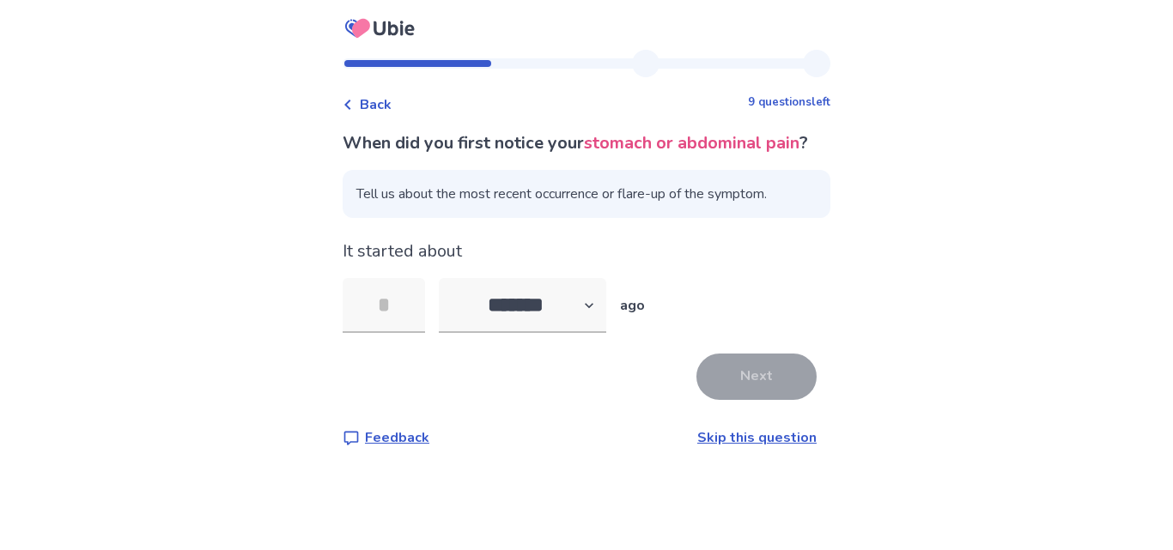
click at [738, 447] on link "Skip this question" at bounding box center [756, 437] width 119 height 19
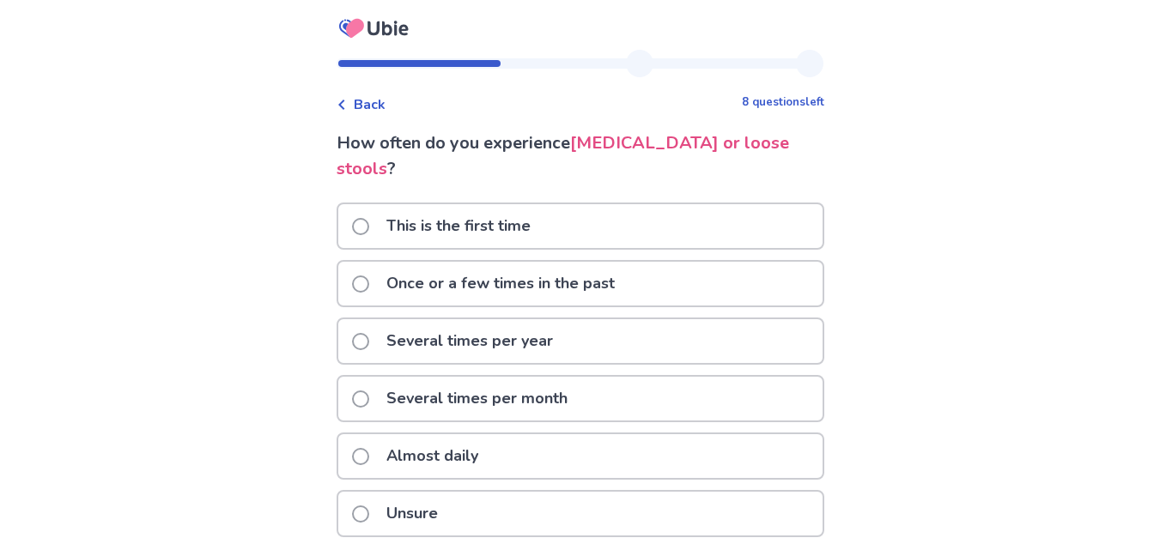
scroll to position [47, 0]
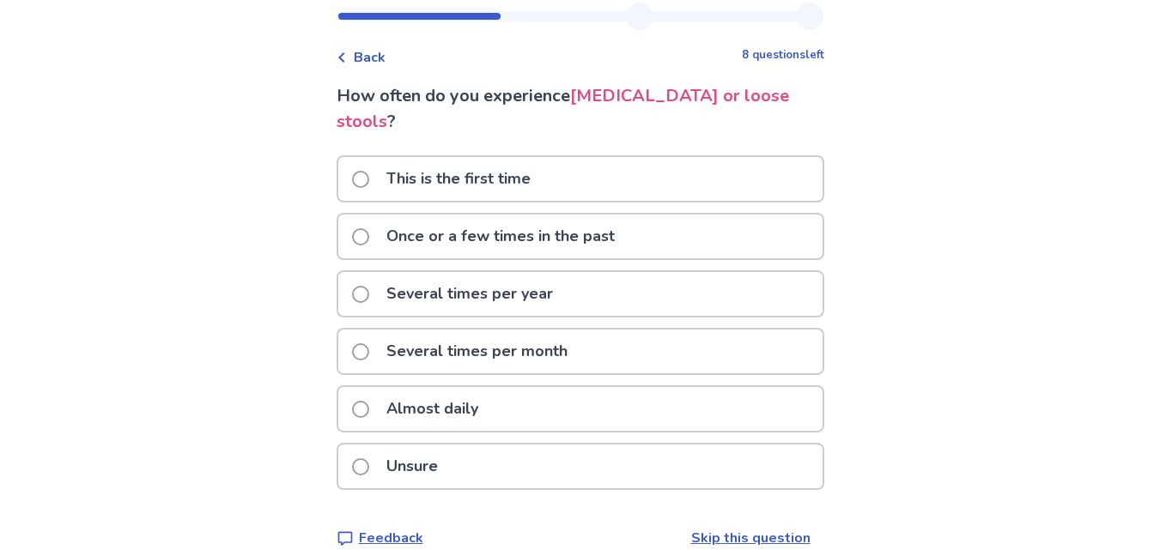
click at [357, 387] on div "Almost daily" at bounding box center [580, 409] width 484 height 44
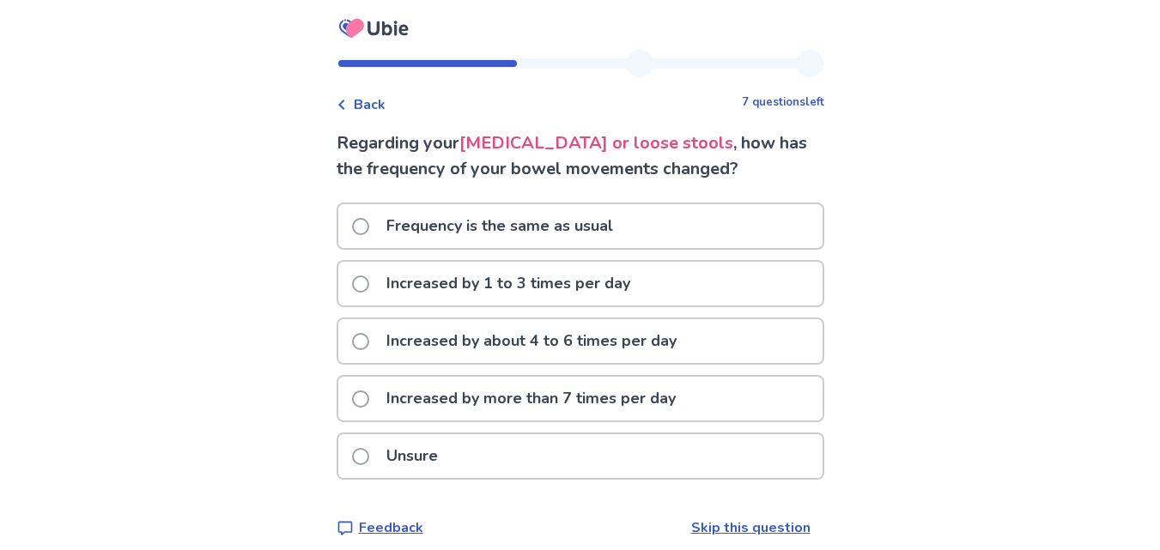
click at [369, 286] on span at bounding box center [360, 284] width 17 height 17
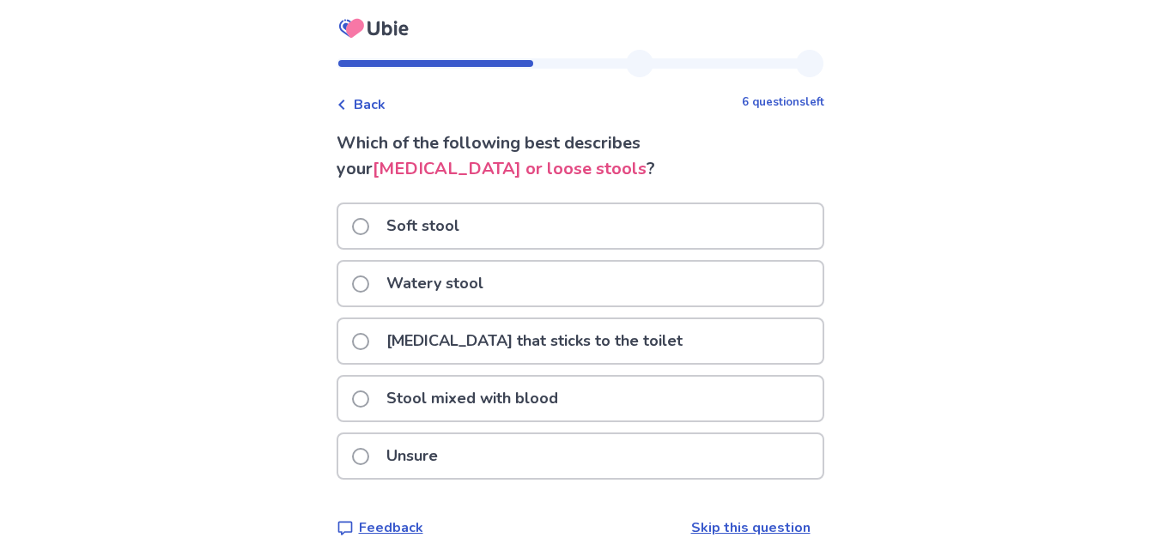
click at [369, 342] on span at bounding box center [360, 341] width 17 height 17
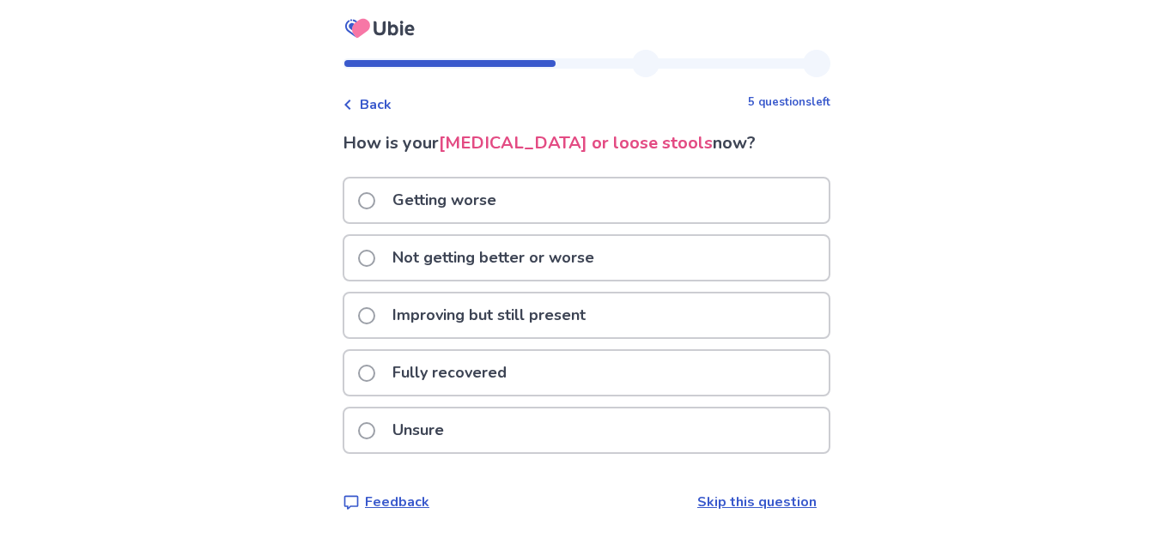
click at [375, 258] on span at bounding box center [366, 258] width 17 height 17
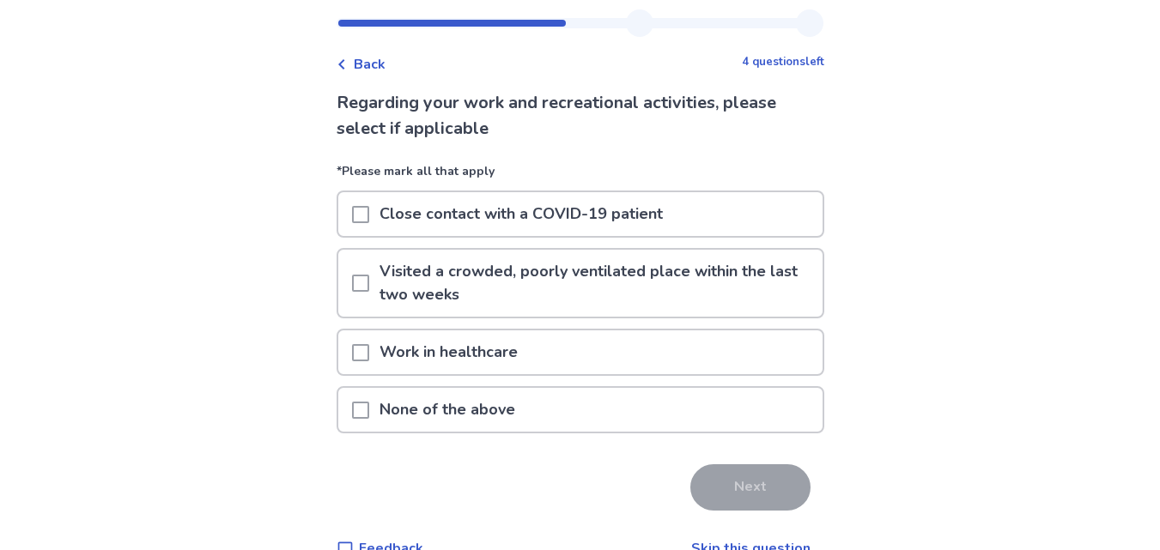
scroll to position [76, 0]
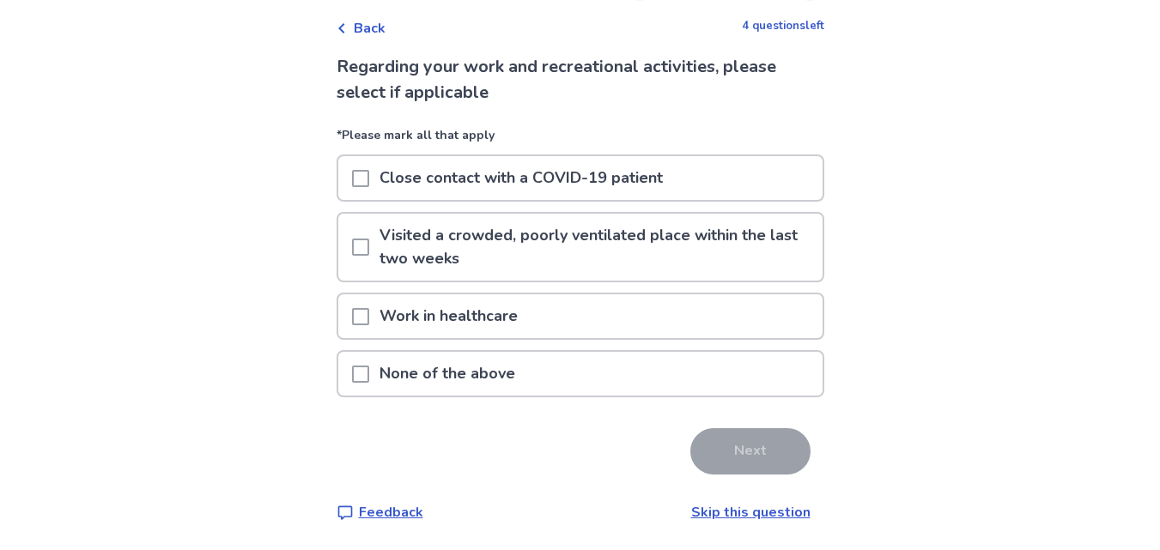
click at [380, 320] on p "Work in healthcare" at bounding box center [448, 316] width 159 height 44
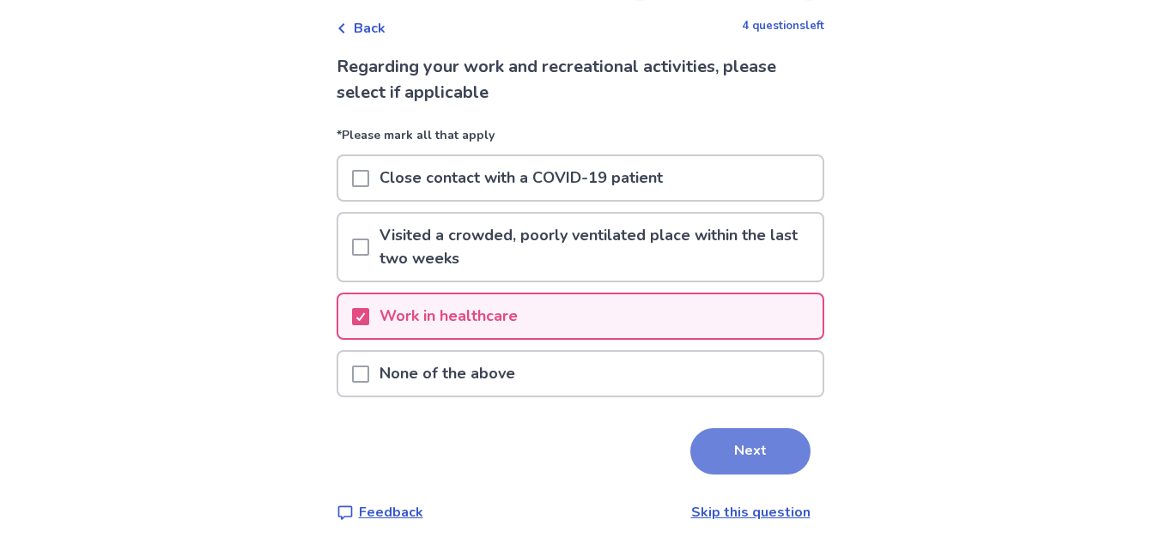
click at [777, 458] on button "Next" at bounding box center [750, 451] width 120 height 46
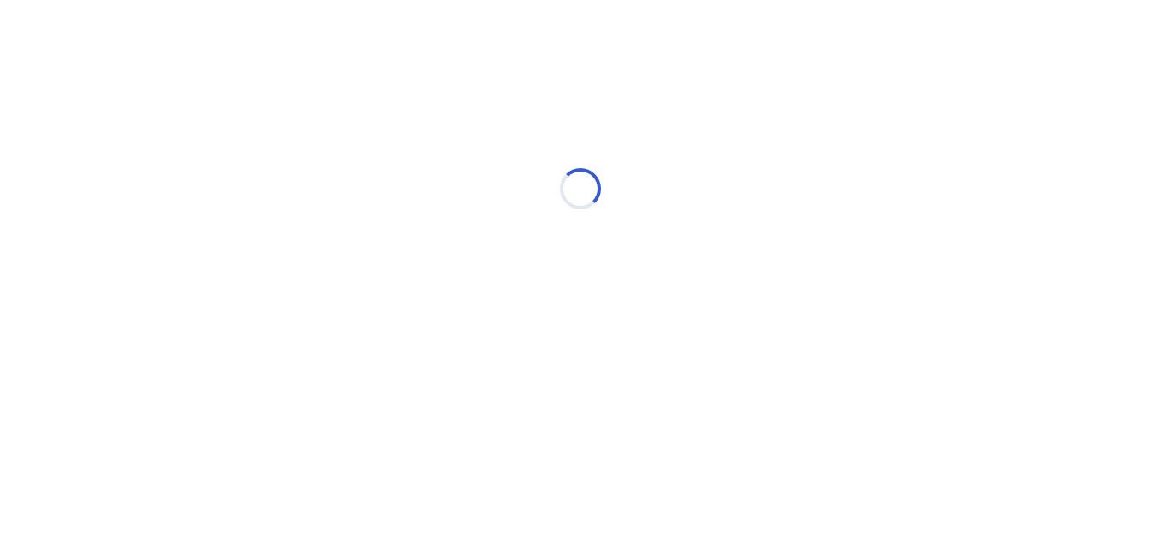
scroll to position [0, 0]
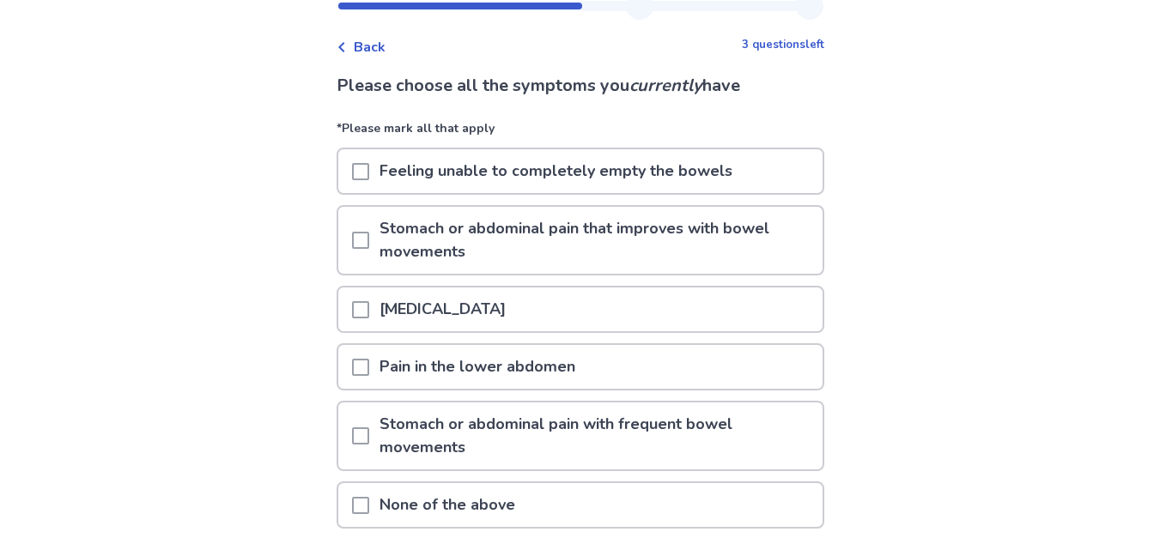
scroll to position [86, 0]
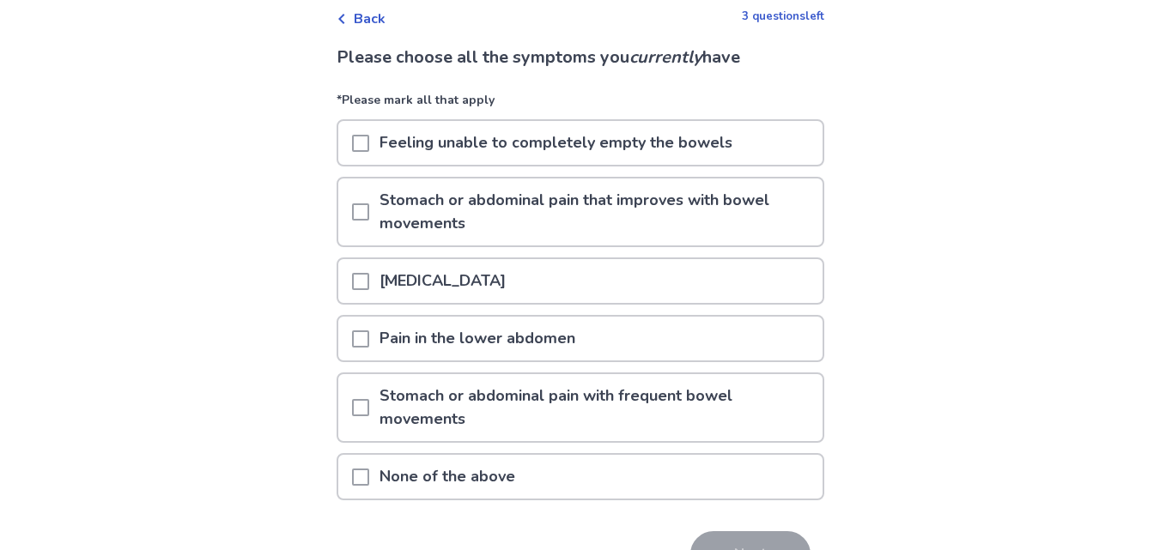
click at [369, 215] on span at bounding box center [360, 211] width 17 height 17
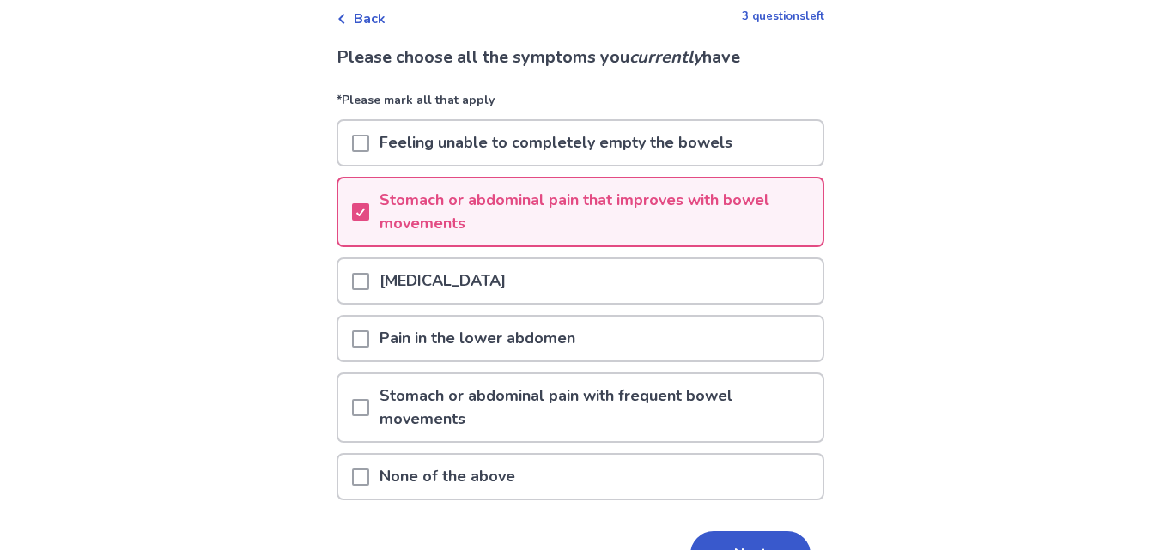
click at [367, 342] on span at bounding box center [360, 339] width 17 height 17
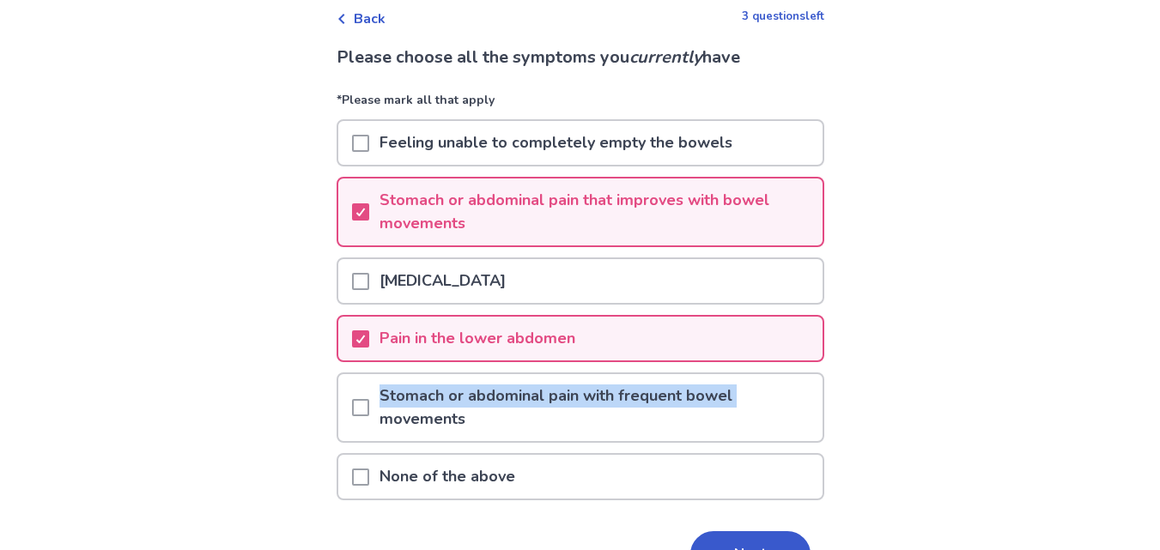
click at [378, 409] on div "Stomach or abdominal pain with frequent bowel movements" at bounding box center [580, 407] width 484 height 67
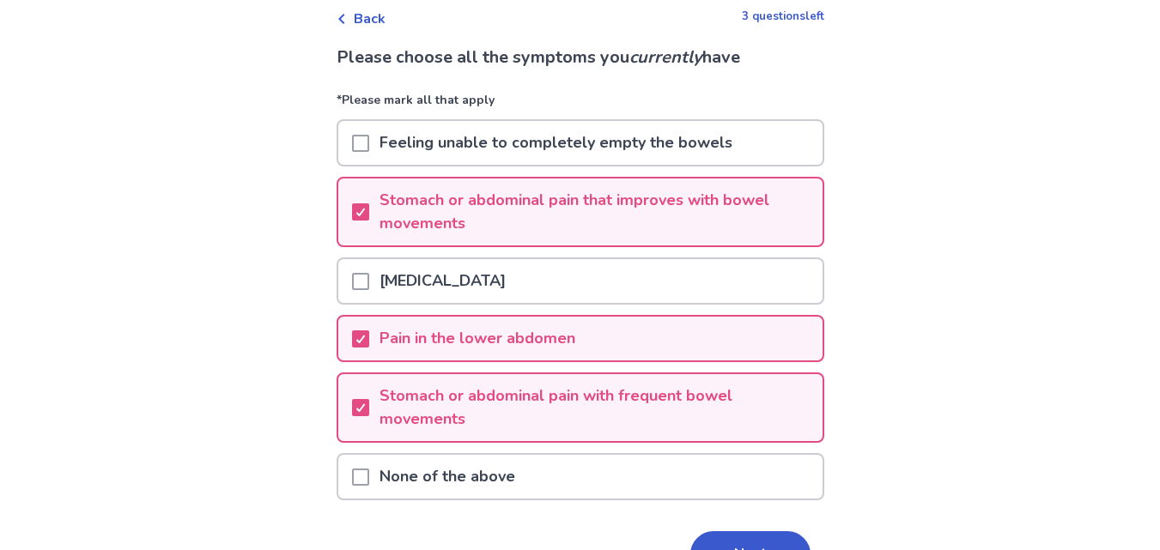
click at [214, 305] on div "Back 3 questions left Please choose all the symptoms you currently have *Please…" at bounding box center [580, 283] width 1160 height 739
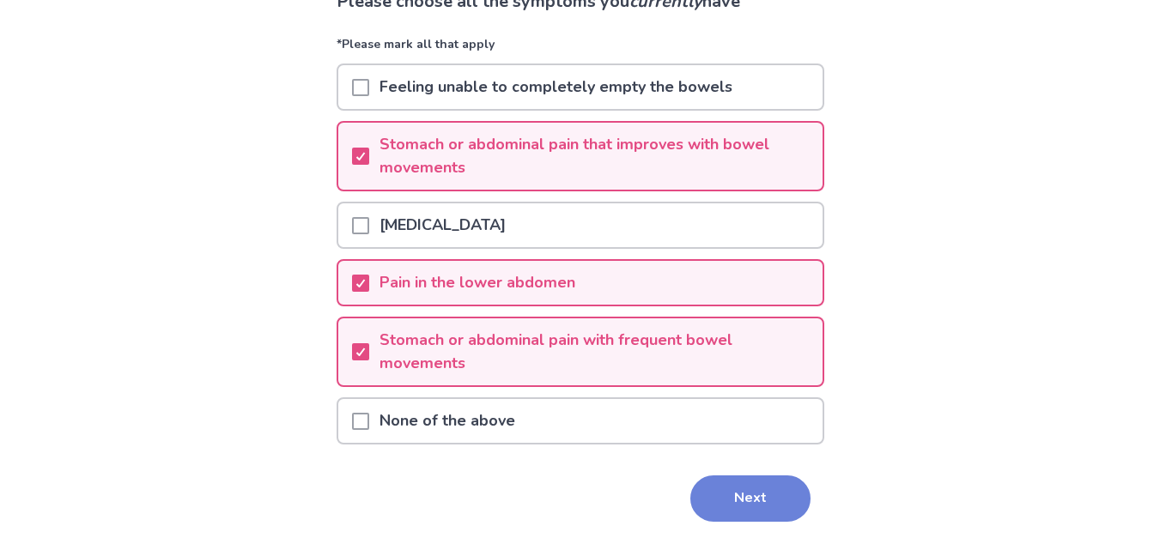
scroll to position [172, 0]
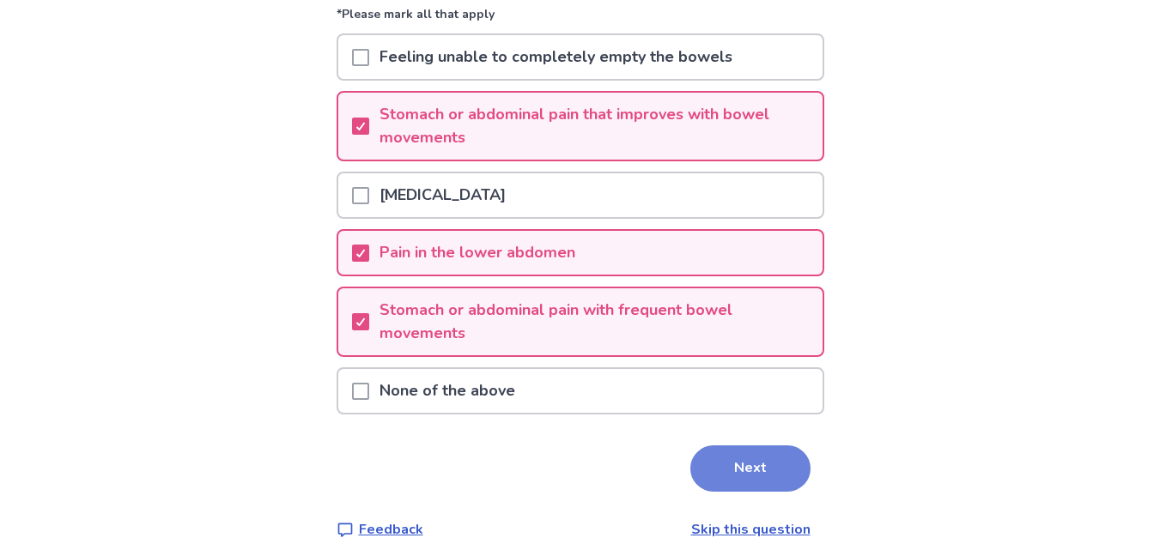
click at [749, 454] on button "Next" at bounding box center [750, 469] width 120 height 46
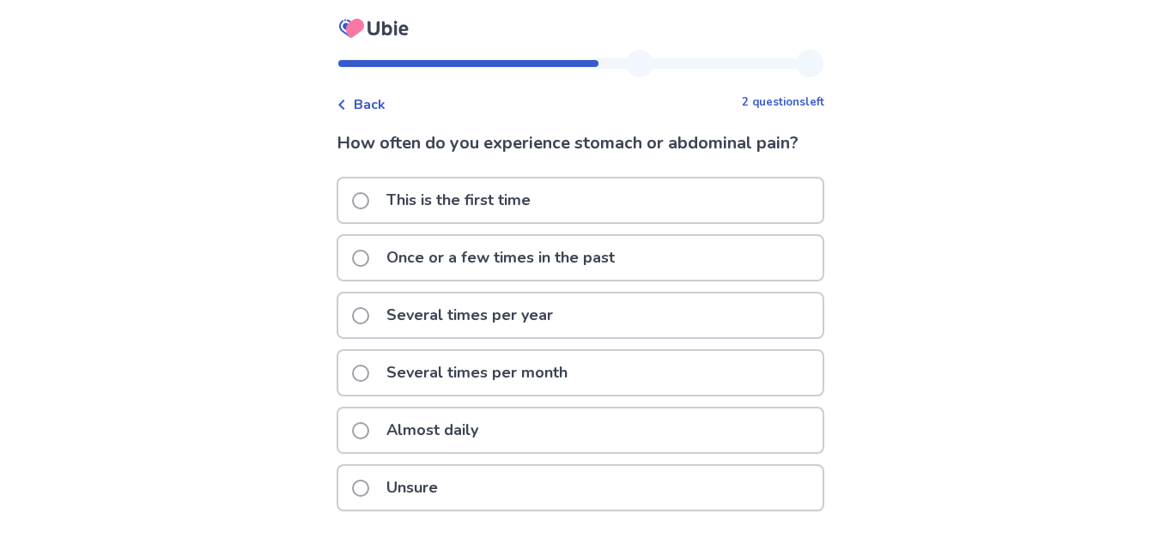
click at [361, 481] on div "Unsure" at bounding box center [580, 488] width 484 height 44
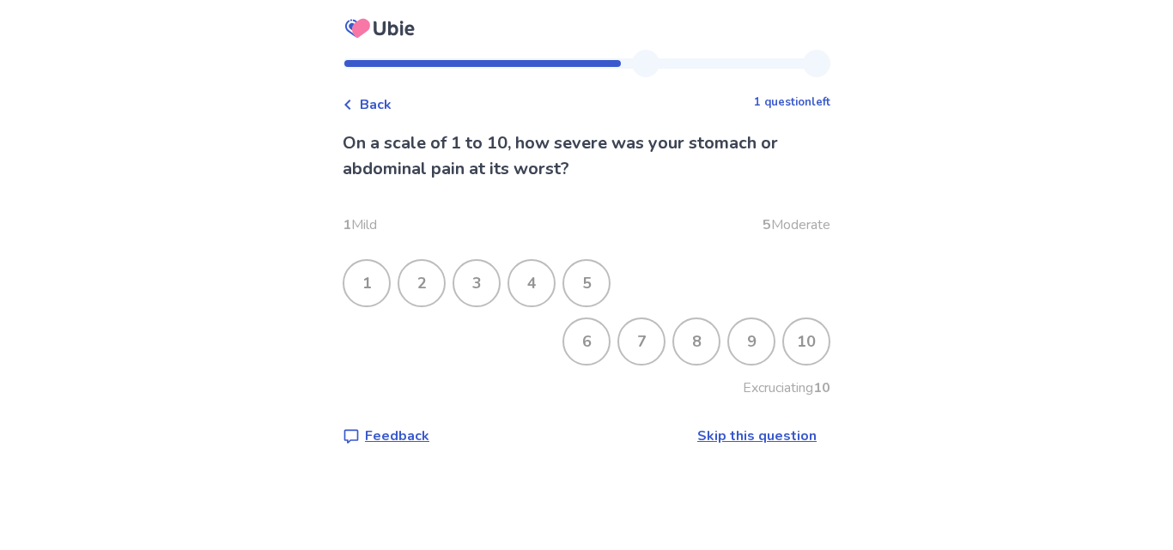
click at [579, 343] on div "6" at bounding box center [586, 341] width 45 height 45
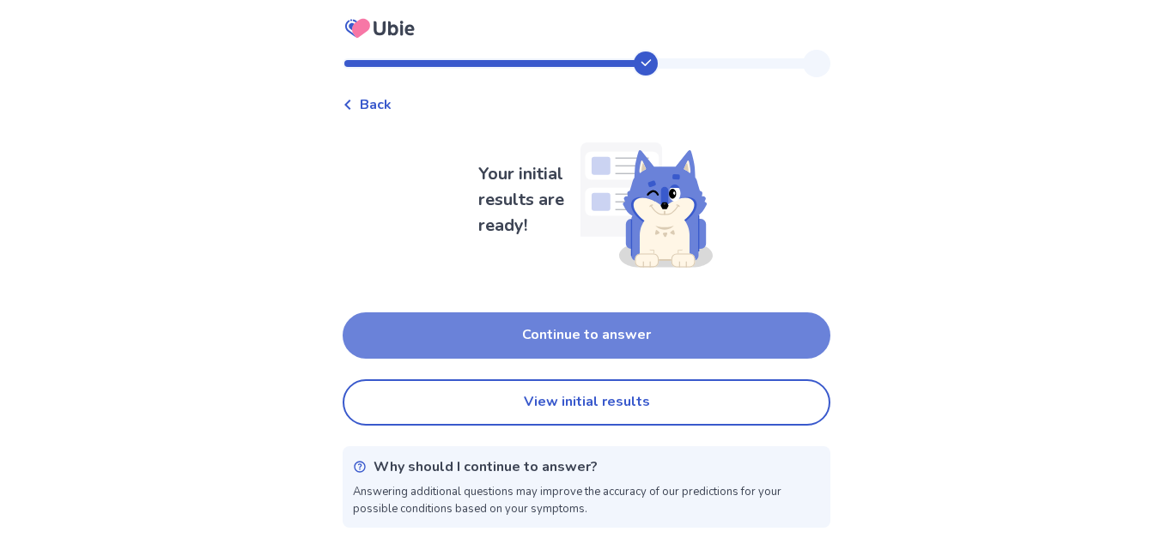
click at [625, 332] on button "Continue to answer" at bounding box center [587, 335] width 488 height 46
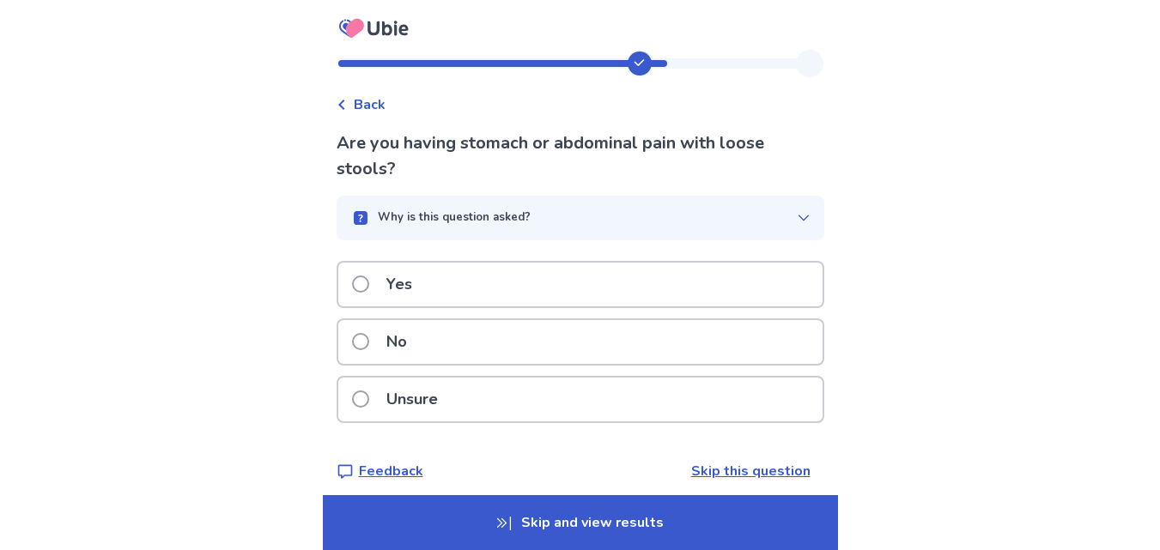
click at [442, 287] on div "Yes" at bounding box center [580, 285] width 484 height 44
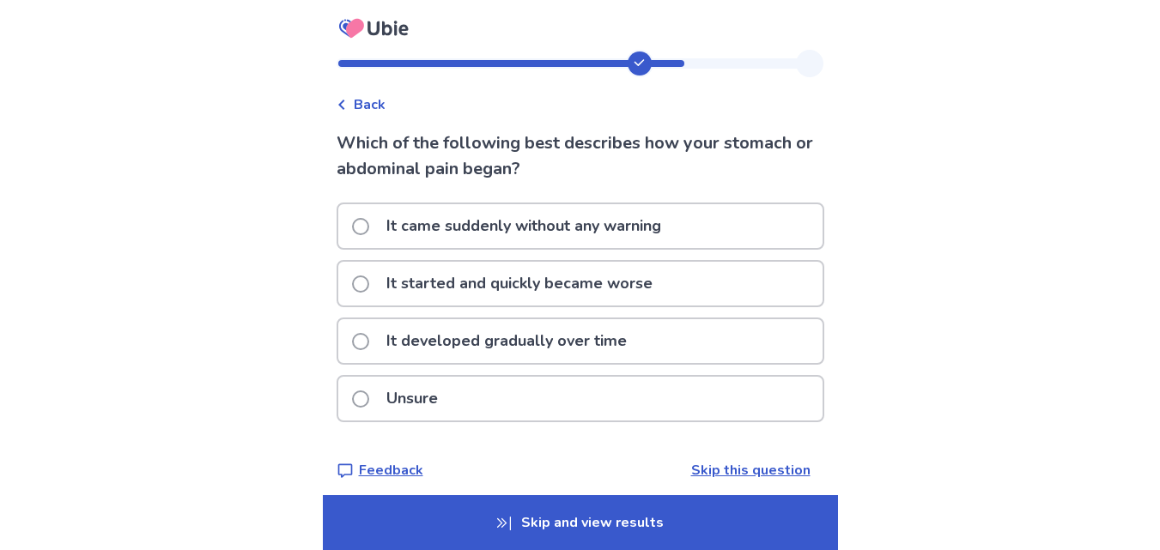
click at [500, 347] on p "It developed gradually over time" at bounding box center [506, 341] width 261 height 44
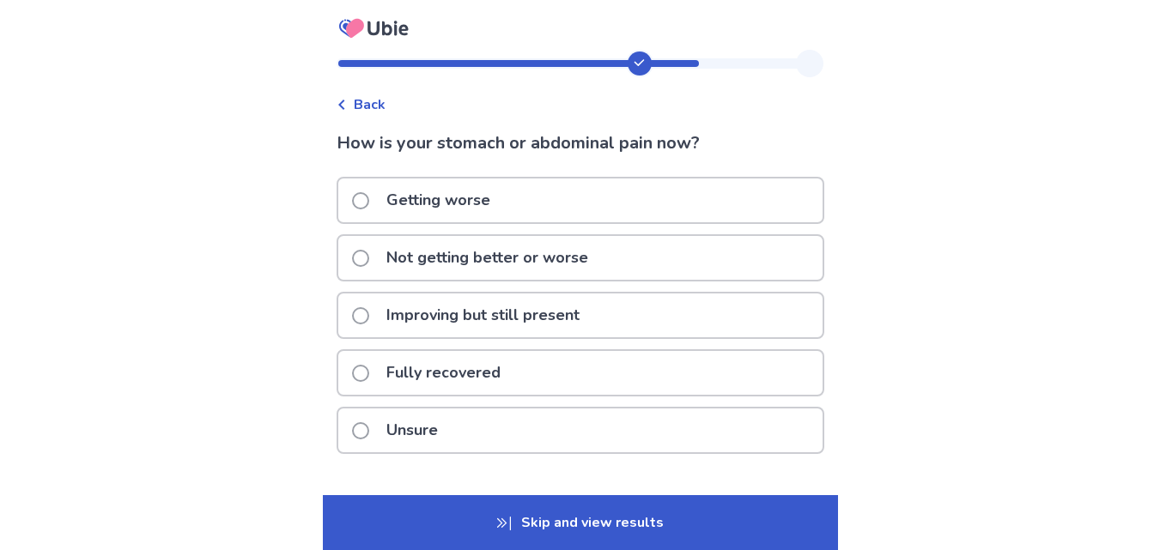
click at [452, 256] on p "Not getting better or worse" at bounding box center [487, 258] width 222 height 44
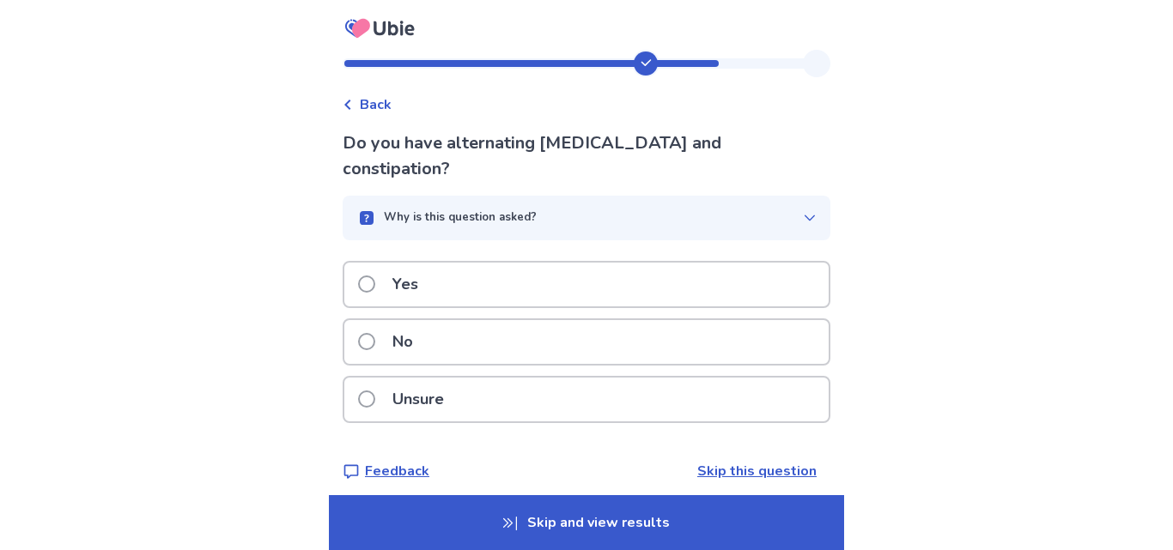
click at [434, 326] on div "No" at bounding box center [586, 342] width 484 height 44
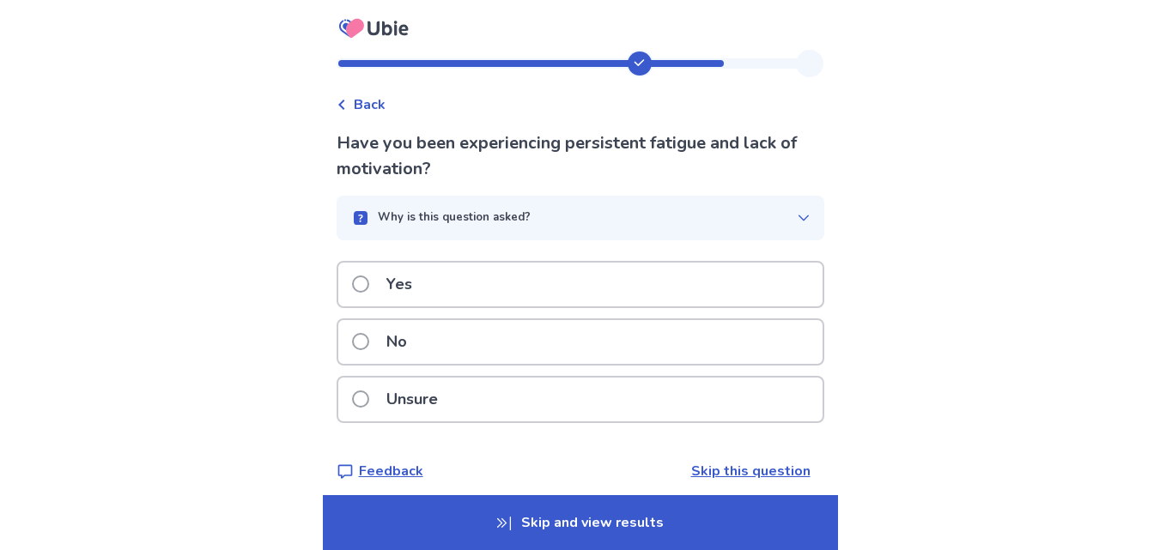
click at [416, 286] on p "Yes" at bounding box center [399, 285] width 46 height 44
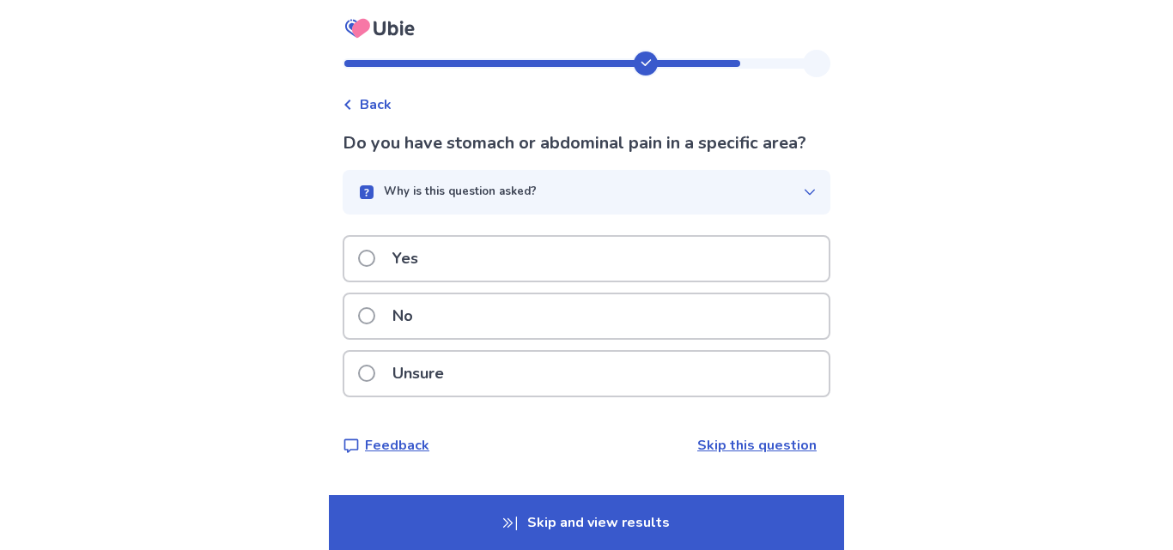
click at [428, 258] on p "Yes" at bounding box center [405, 259] width 46 height 44
click at [442, 312] on div "No" at bounding box center [586, 316] width 484 height 44
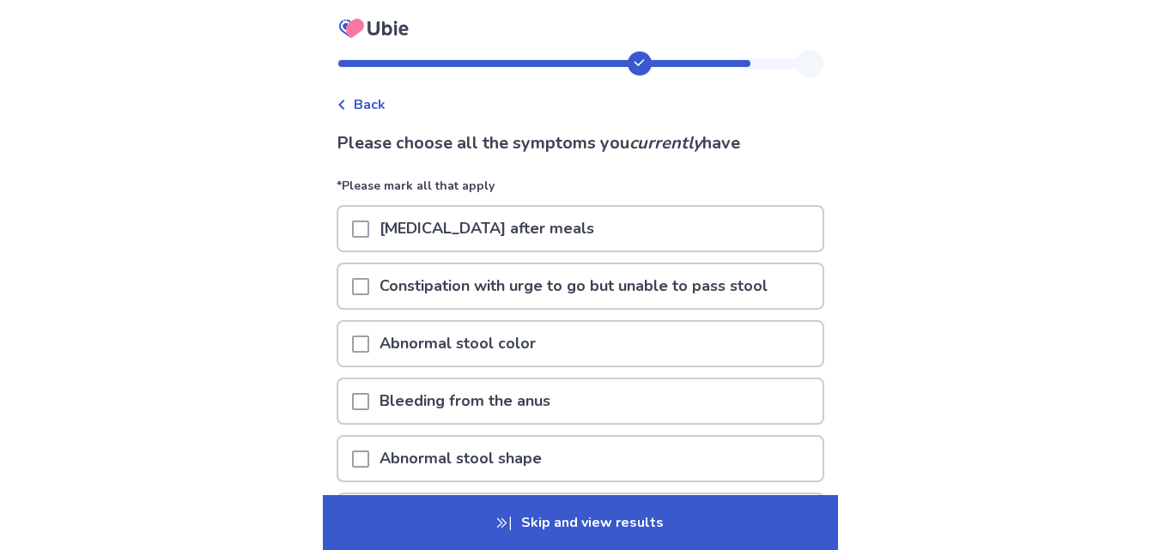
click at [367, 346] on span at bounding box center [360, 344] width 17 height 17
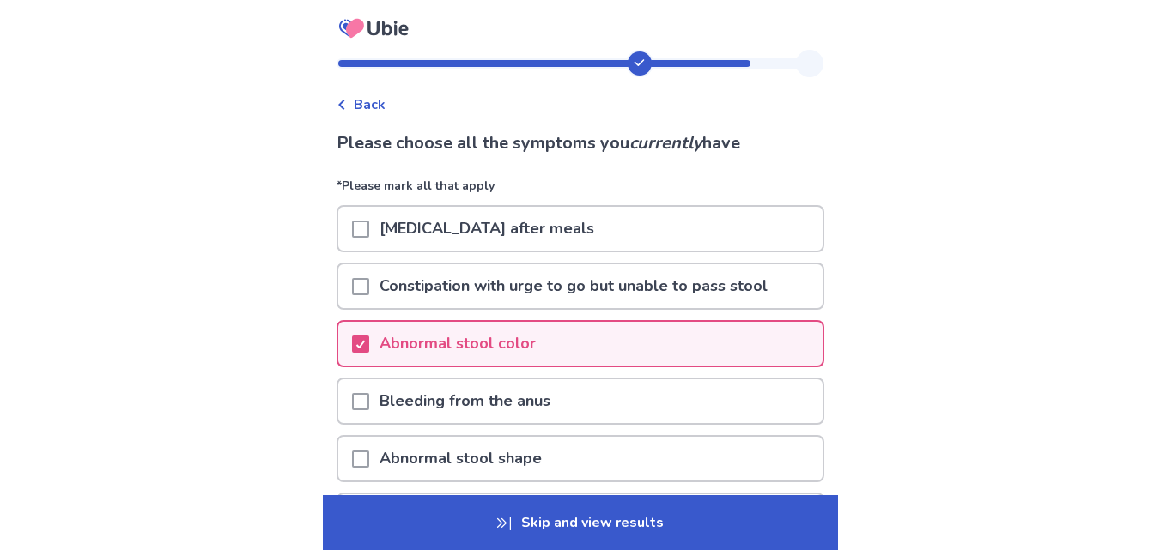
click at [361, 224] on div "[MEDICAL_DATA] after meals" at bounding box center [580, 229] width 484 height 44
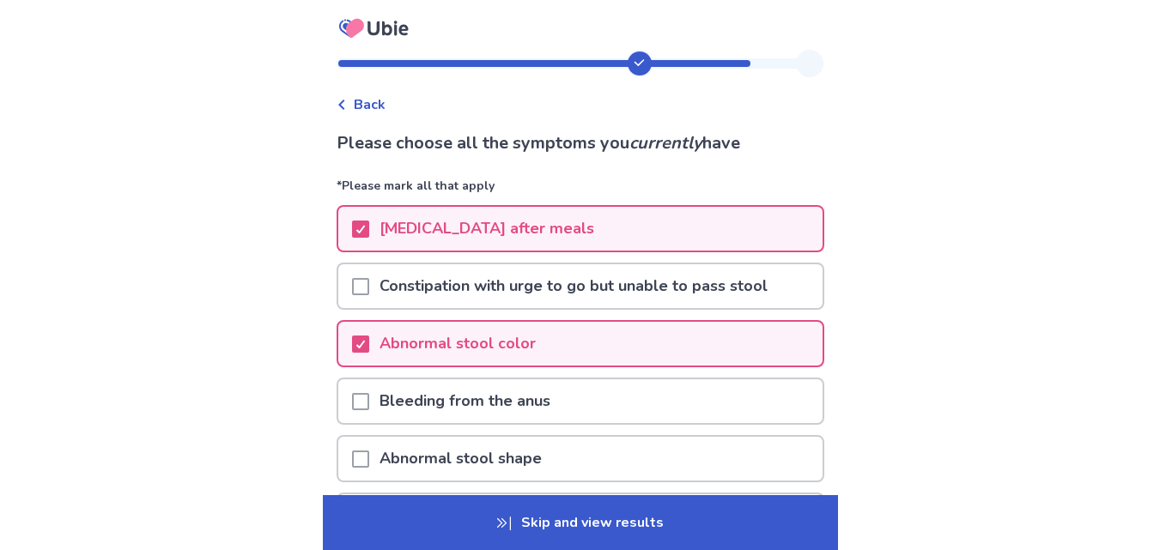
click at [379, 404] on p "Bleeding from the anus" at bounding box center [464, 401] width 191 height 44
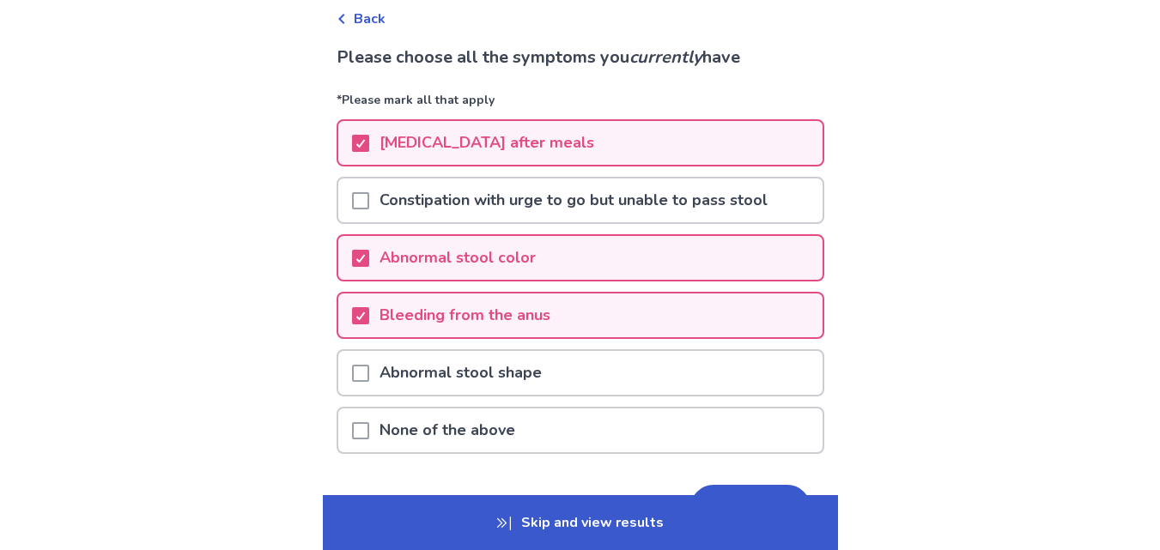
scroll to position [172, 0]
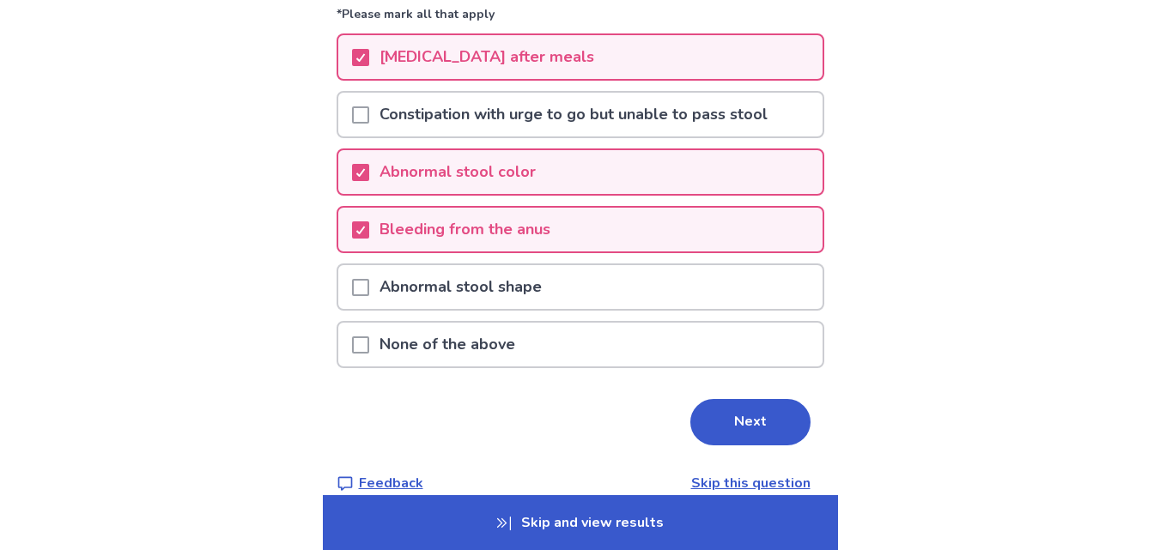
click at [362, 284] on span at bounding box center [360, 287] width 17 height 17
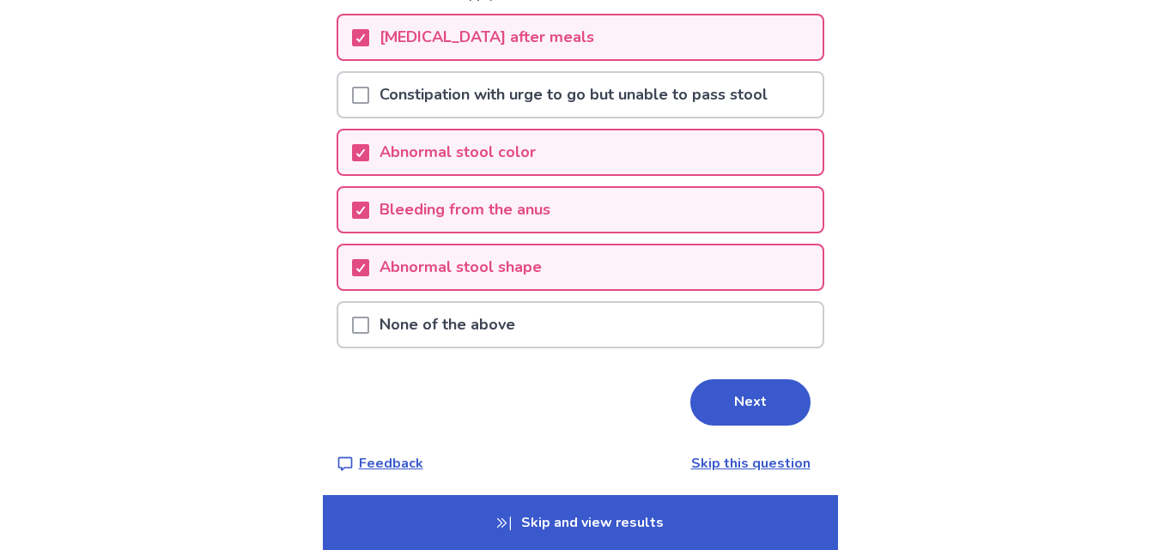
scroll to position [197, 0]
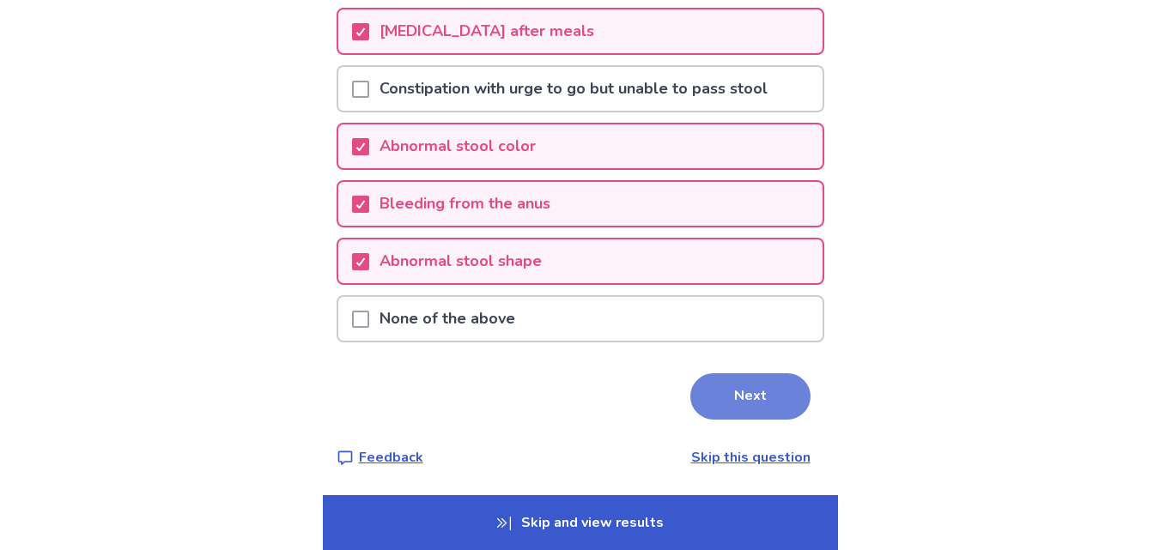
click at [763, 403] on button "Next" at bounding box center [750, 396] width 120 height 46
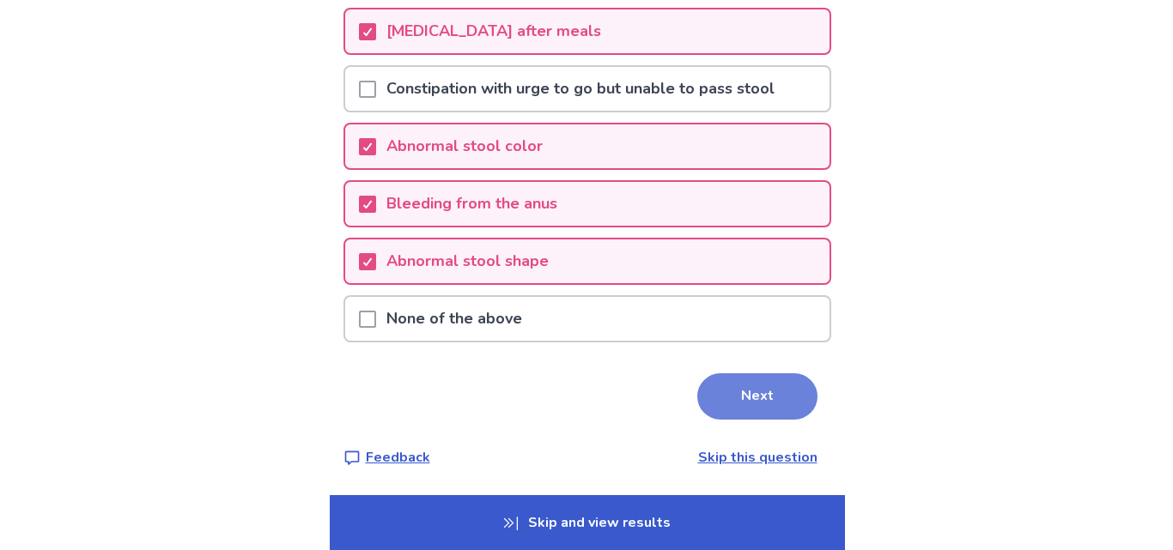
scroll to position [0, 0]
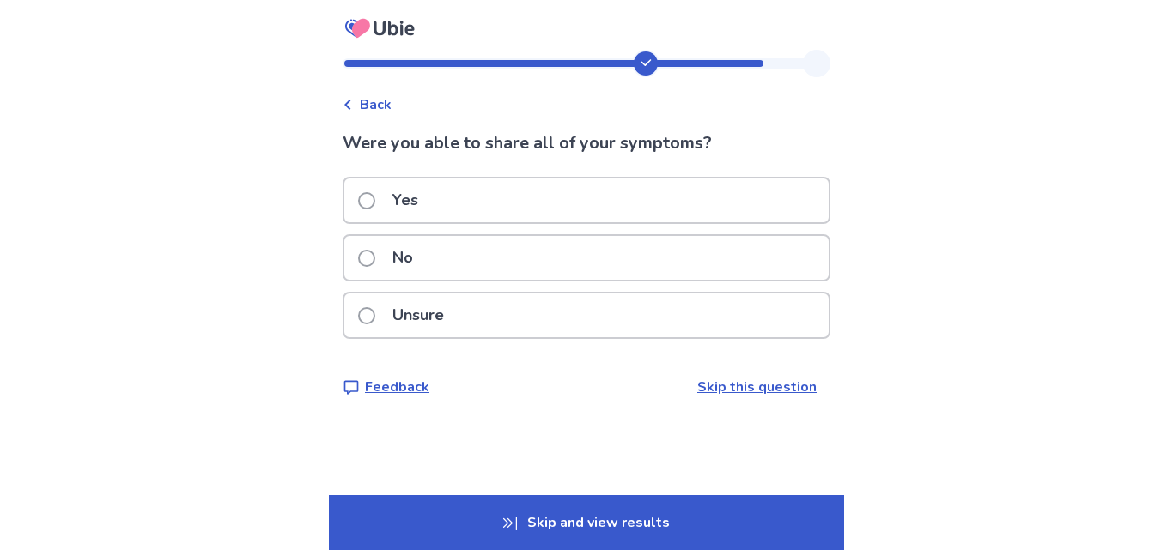
click at [428, 206] on p "Yes" at bounding box center [405, 201] width 46 height 44
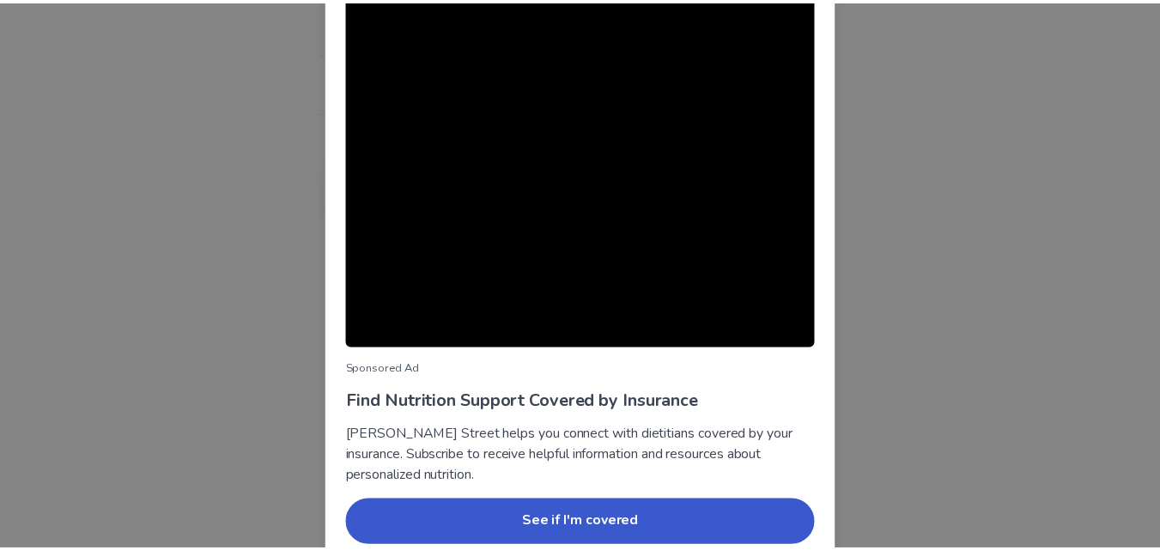
scroll to position [164, 0]
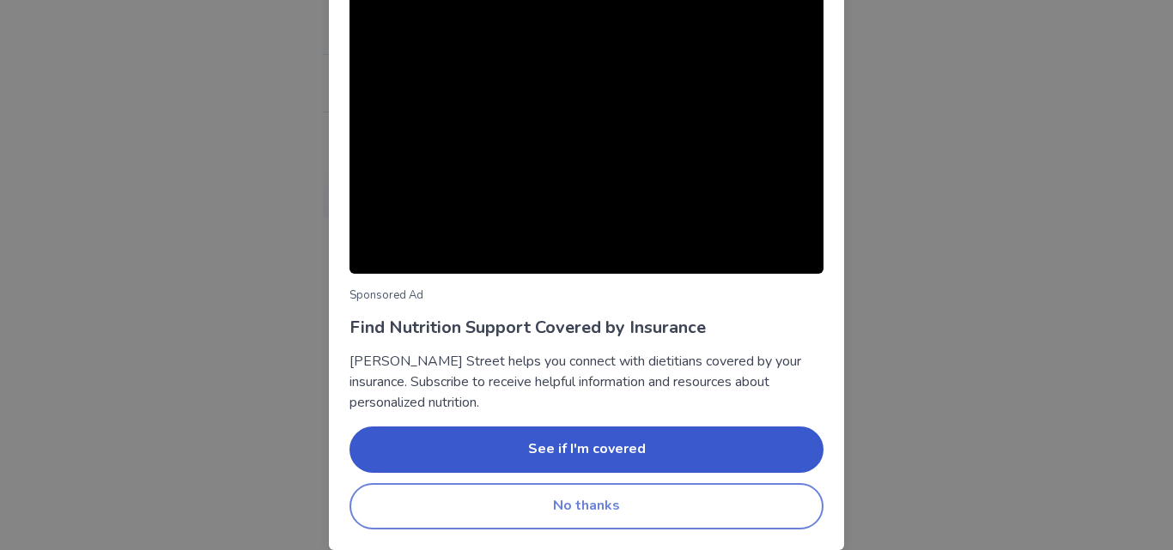
click at [621, 494] on button "No thanks" at bounding box center [586, 506] width 474 height 46
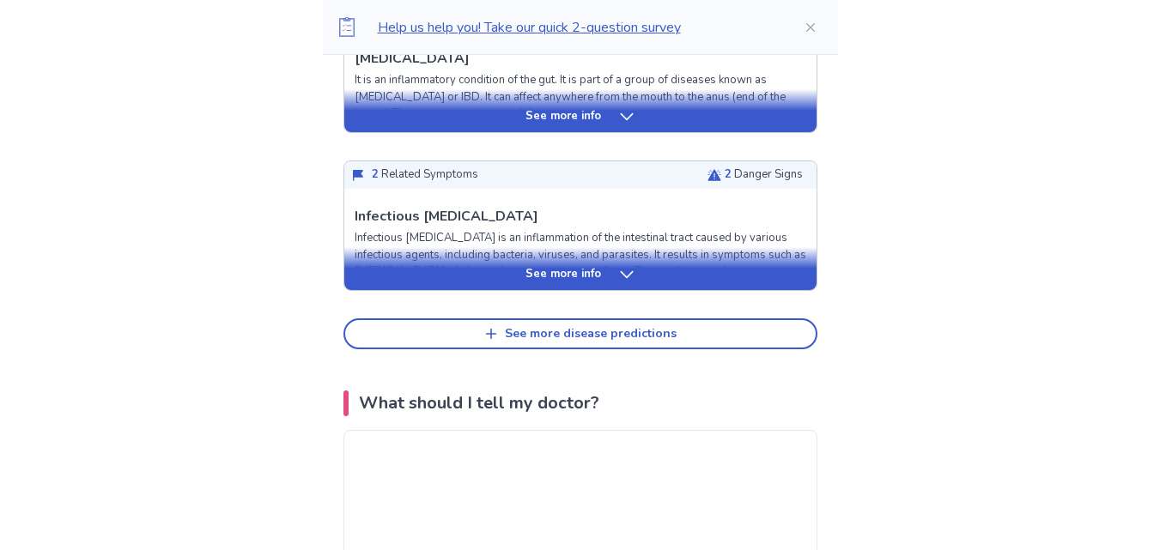
scroll to position [858, 0]
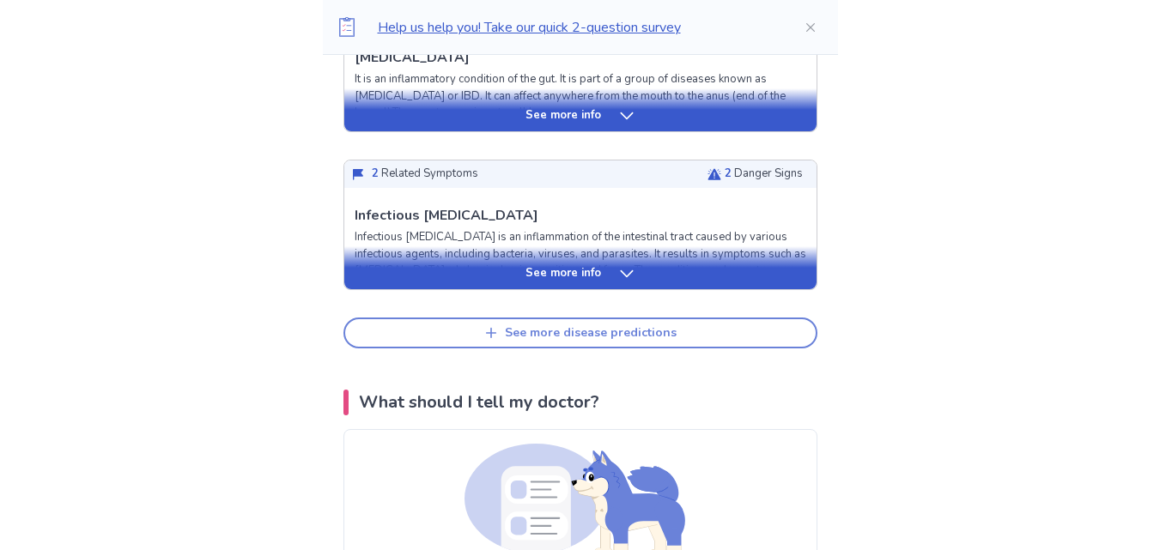
click at [600, 342] on button "See more disease predictions" at bounding box center [580, 333] width 474 height 31
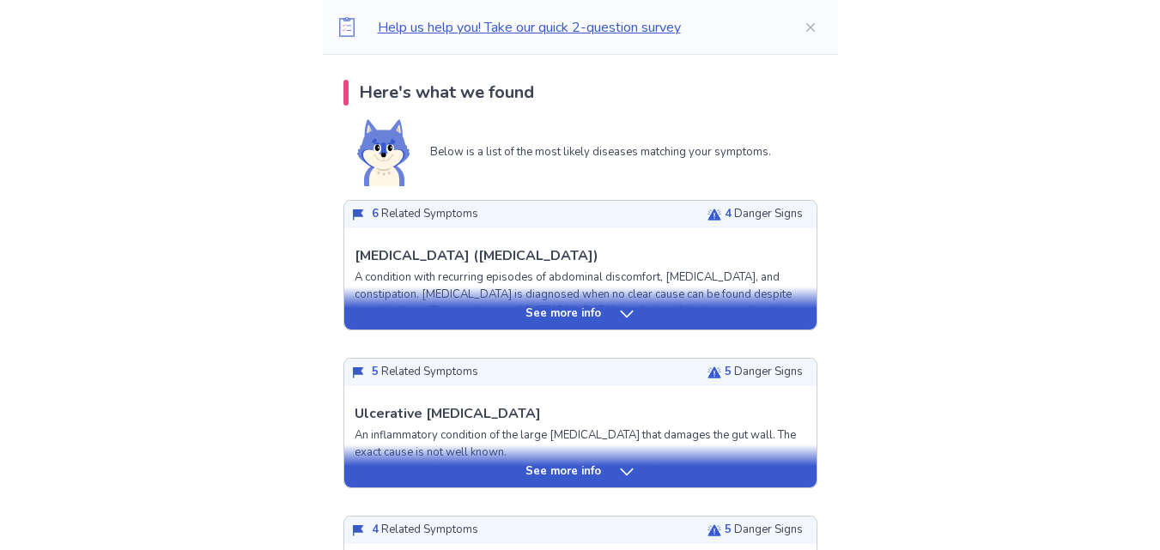
scroll to position [343, 0]
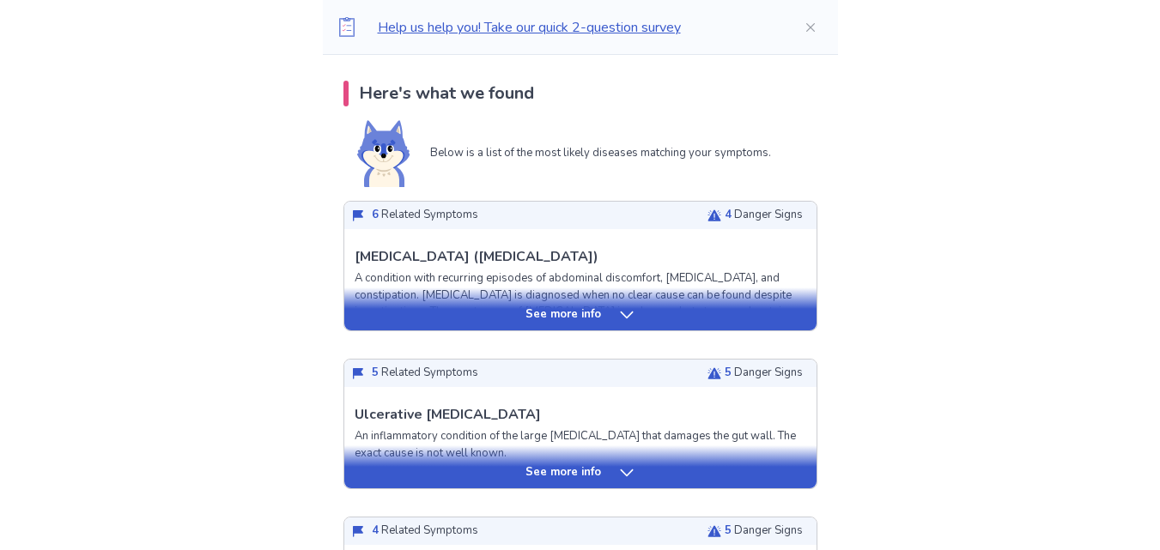
click at [604, 315] on div "See more info" at bounding box center [580, 314] width 472 height 17
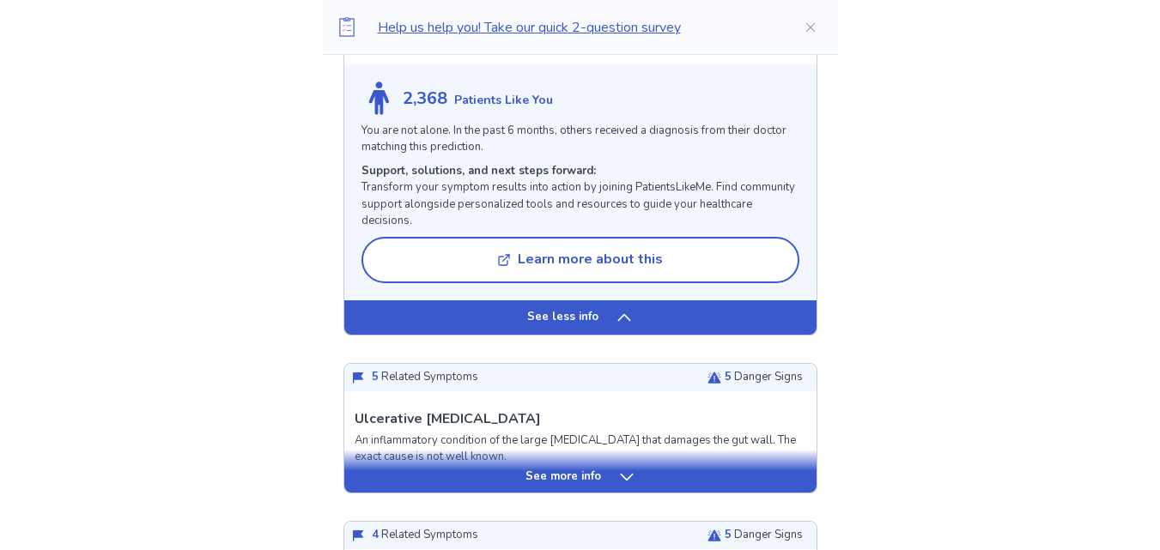
scroll to position [1889, 0]
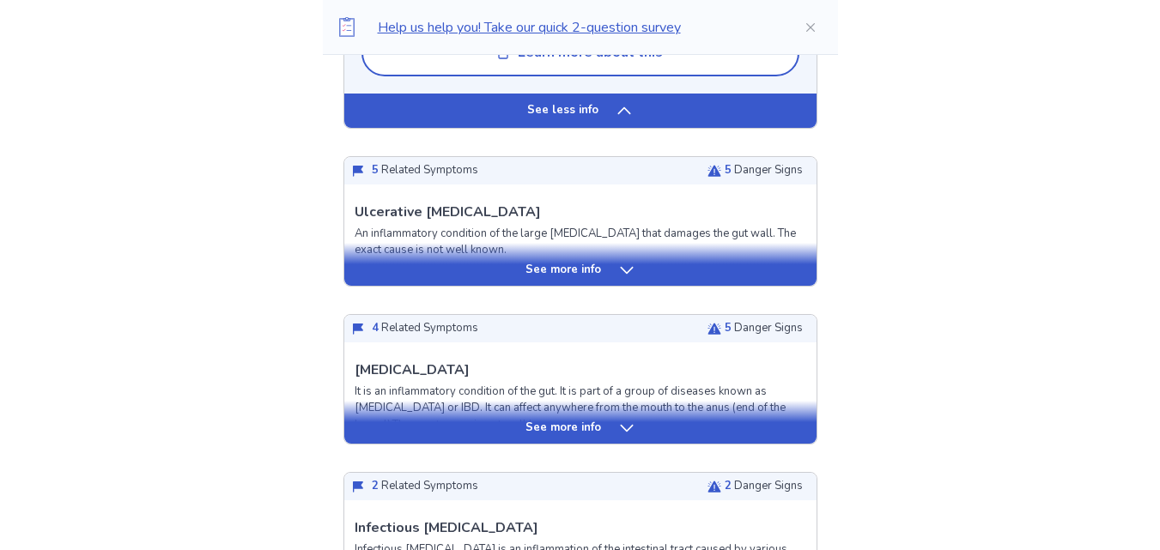
click at [427, 279] on div "See more info" at bounding box center [580, 270] width 472 height 17
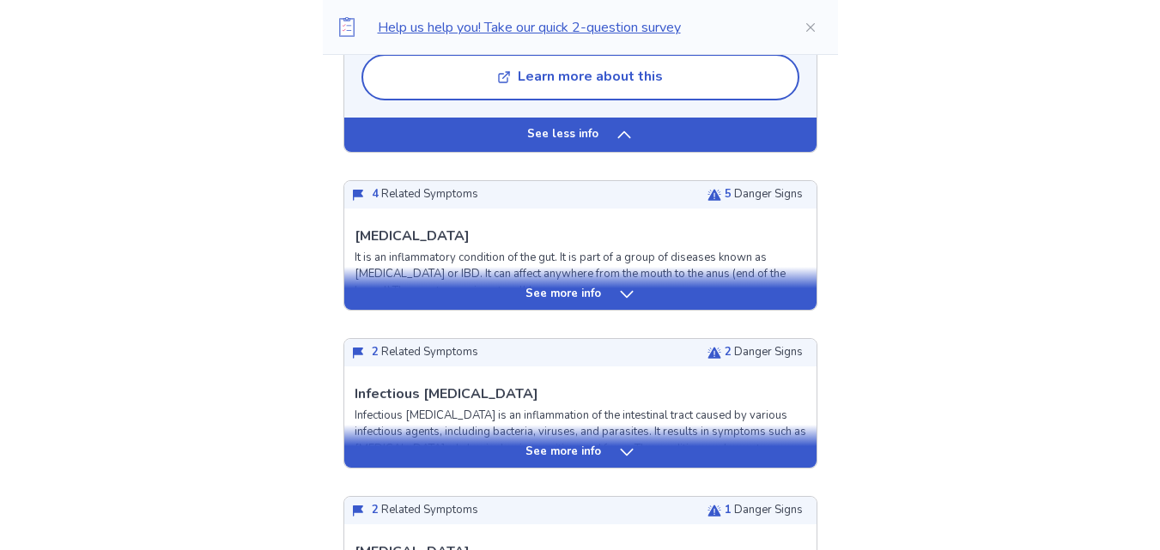
scroll to position [3434, 0]
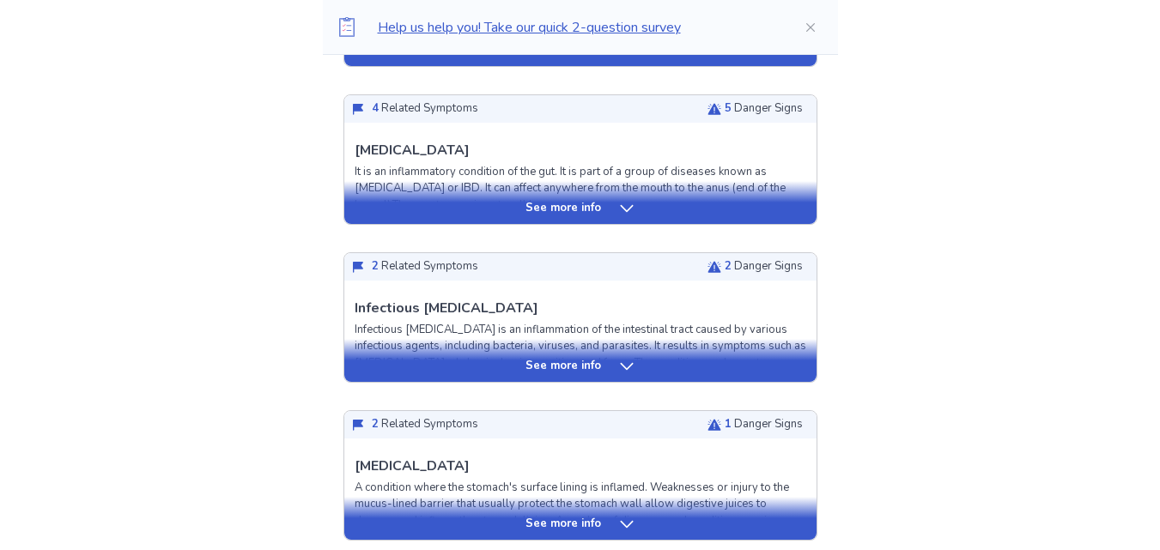
click at [635, 217] on div "See more info" at bounding box center [580, 208] width 472 height 17
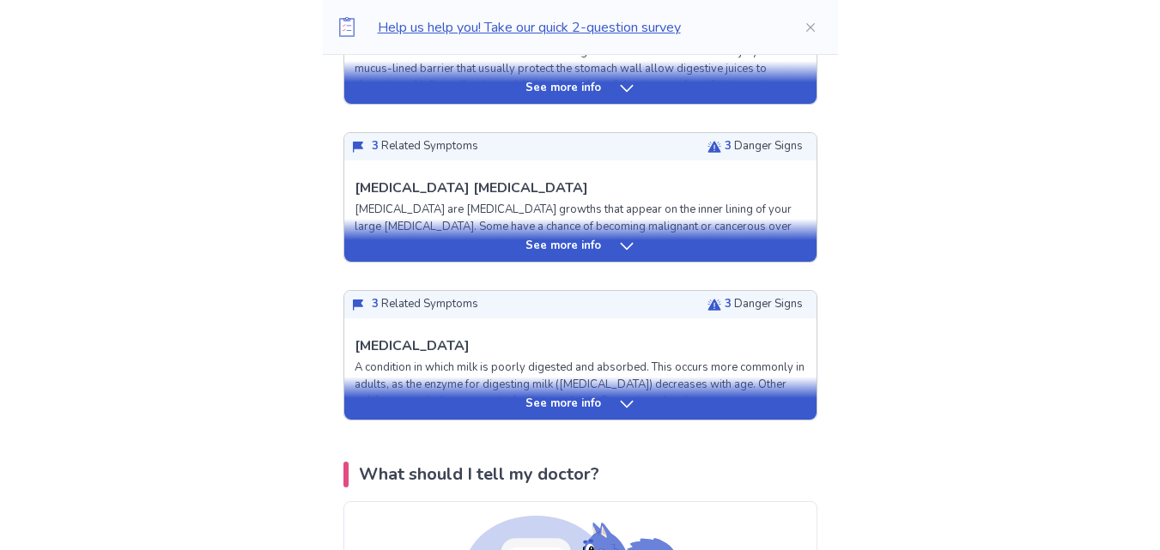
scroll to position [5151, 0]
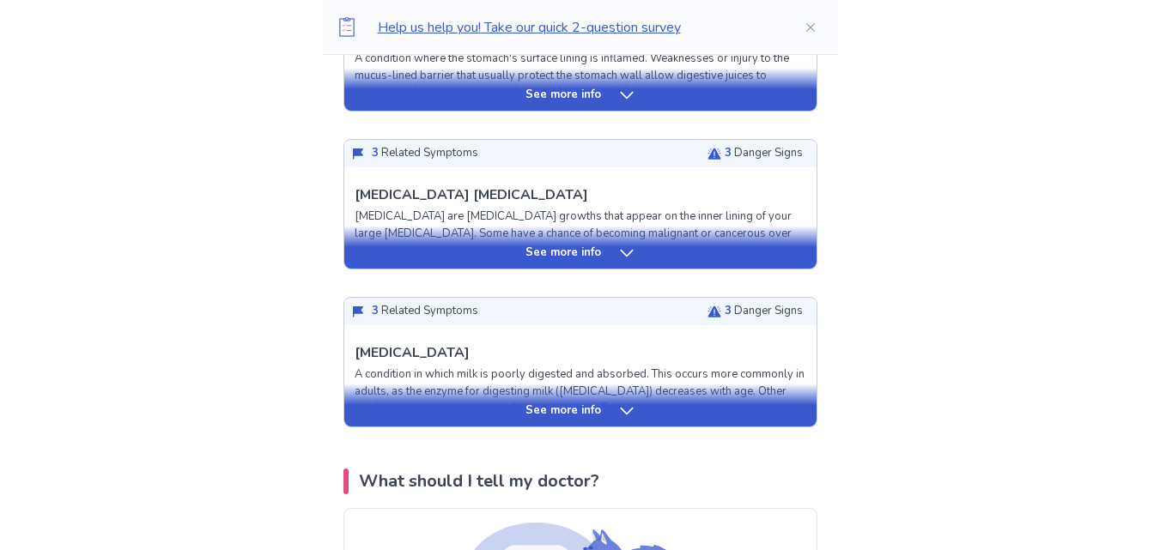
click at [554, 262] on p "See more info" at bounding box center [563, 253] width 76 height 17
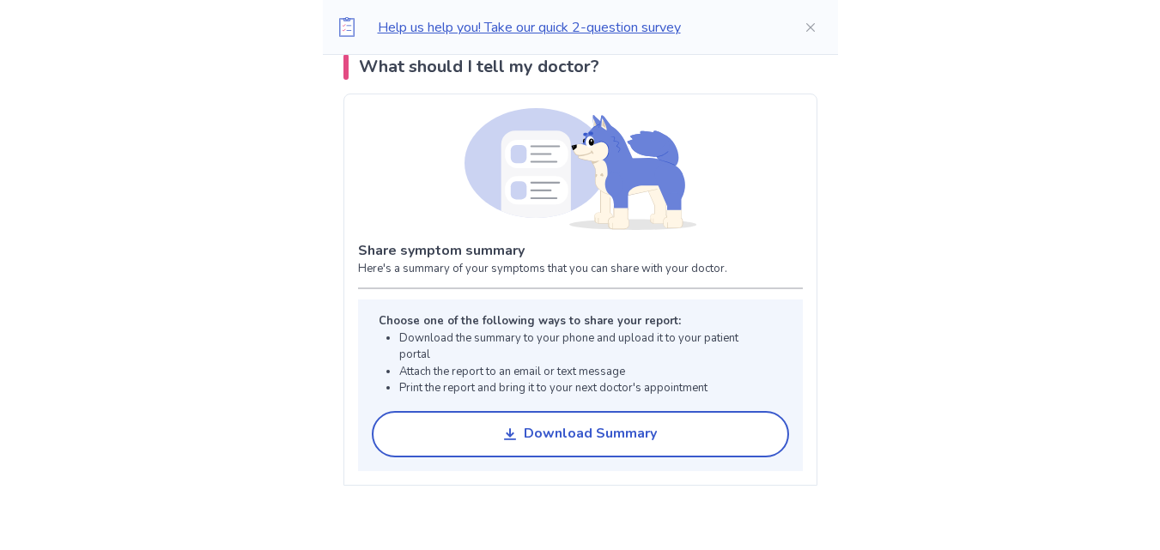
scroll to position [6782, 0]
